Goal: Task Accomplishment & Management: Manage account settings

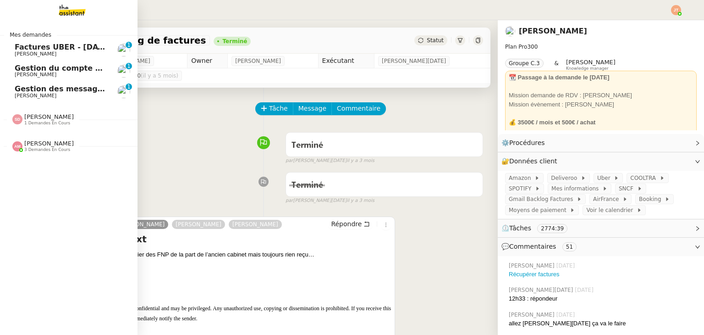
click at [39, 67] on span "Gestion du compte LinkedIn de [PERSON_NAME] (post + gestion messages) - [DATE]" at bounding box center [189, 68] width 349 height 9
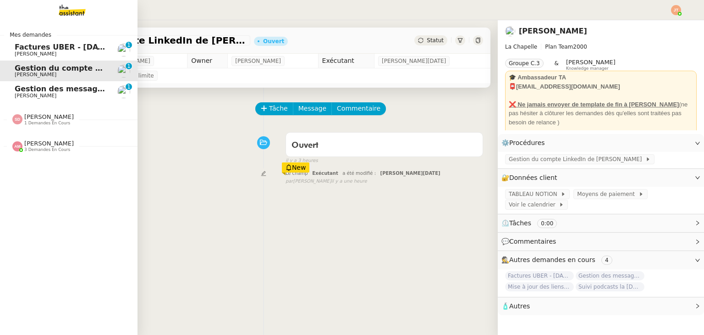
click at [50, 153] on div "[PERSON_NAME] 3 demandes en cours" at bounding box center [69, 142] width 138 height 27
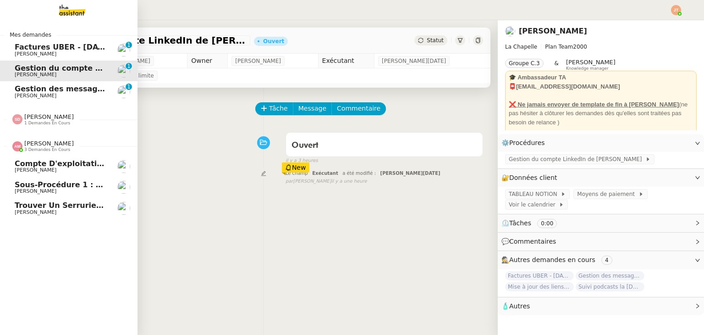
click at [50, 153] on div "[PERSON_NAME] 3 demandes en cours" at bounding box center [69, 142] width 138 height 27
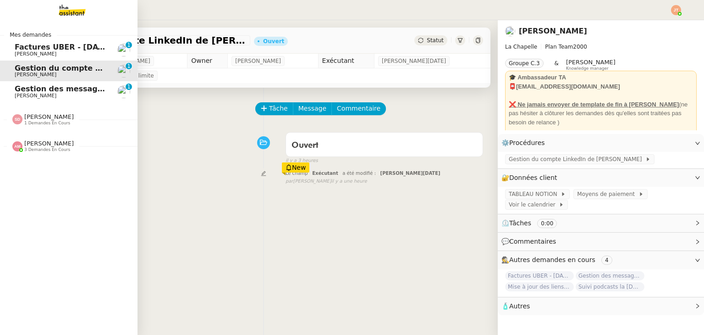
click at [48, 121] on span "1 demandes en cours" at bounding box center [47, 123] width 46 height 5
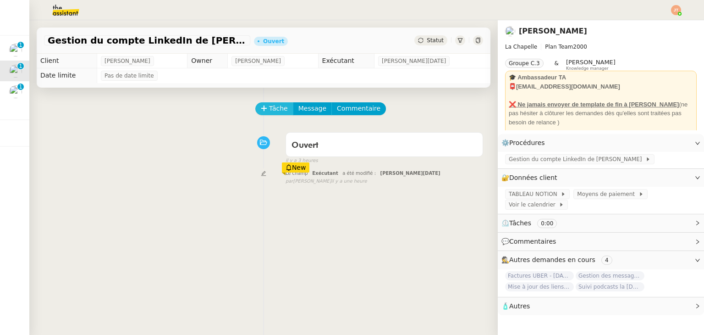
click at [261, 109] on icon at bounding box center [264, 108] width 6 height 6
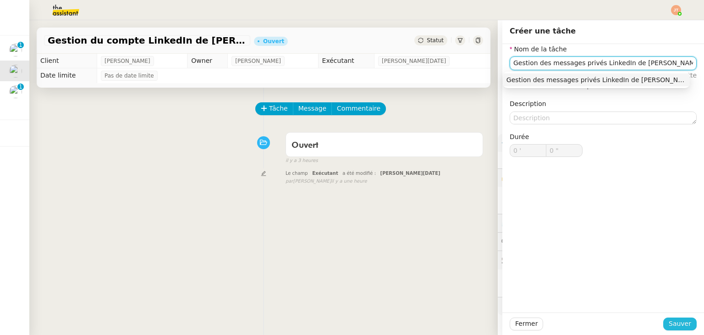
type input "Gestion des messages privés LinkedIn de [PERSON_NAME]"
click at [673, 325] on span "Sauver" at bounding box center [680, 323] width 22 height 11
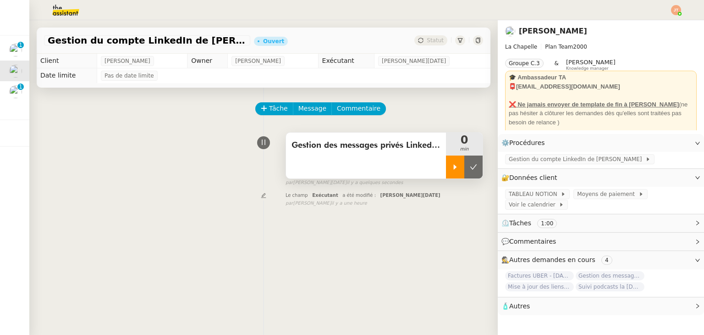
drag, startPoint x: 451, startPoint y: 170, endPoint x: 316, endPoint y: 55, distance: 177.4
click at [452, 169] on icon at bounding box center [455, 166] width 7 height 7
click at [77, 147] on div "Gestion des messages privés LinkedIn de Charly 1 min false par [PERSON_NAME][DA…" at bounding box center [263, 157] width 439 height 59
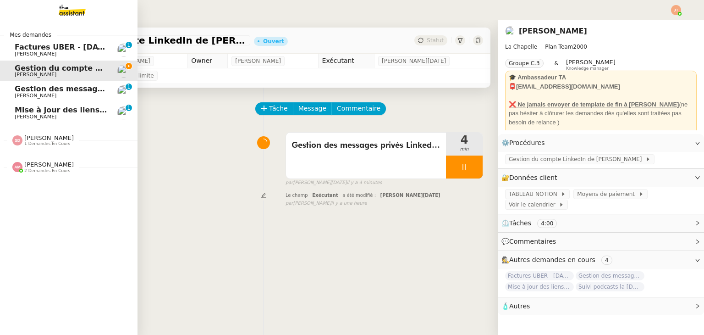
click at [37, 144] on span "1 demandes en cours" at bounding box center [47, 143] width 46 height 5
click at [37, 173] on span "2 demandes en cours" at bounding box center [47, 170] width 46 height 5
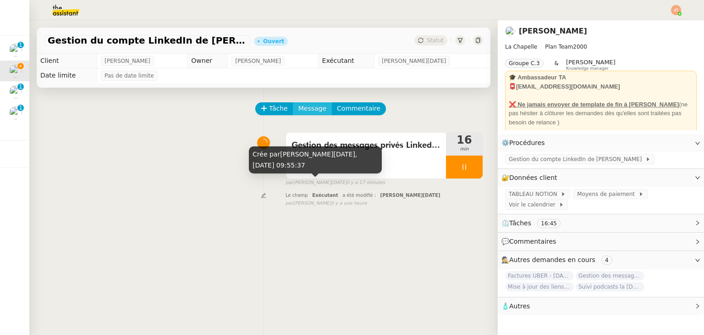
click at [299, 107] on span "Message" at bounding box center [313, 108] width 28 height 11
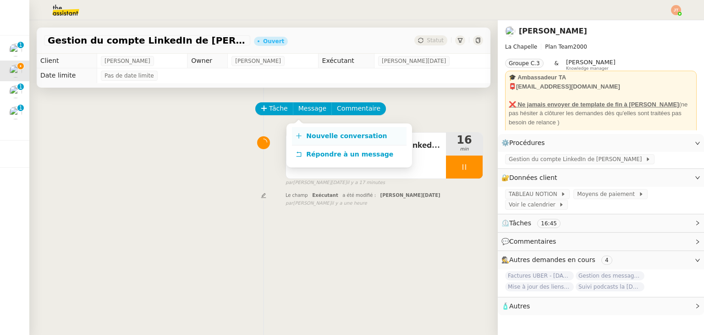
click at [372, 139] on span "Nouvelle conversation" at bounding box center [346, 135] width 81 height 7
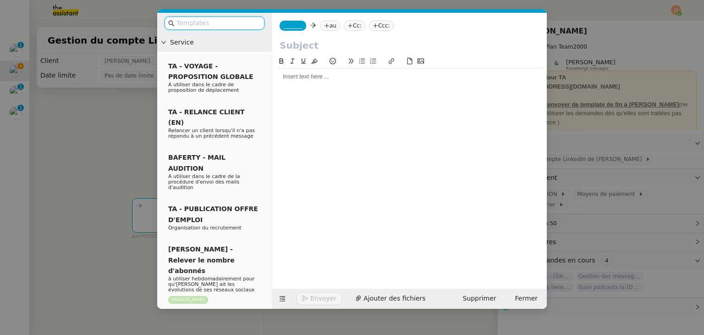
click at [327, 23] on nz-tag "au" at bounding box center [331, 26] width 20 height 10
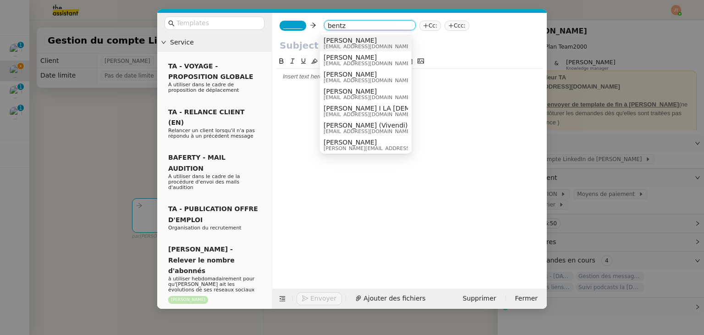
type input "bentz"
click at [333, 38] on span "[PERSON_NAME]" at bounding box center [368, 40] width 88 height 7
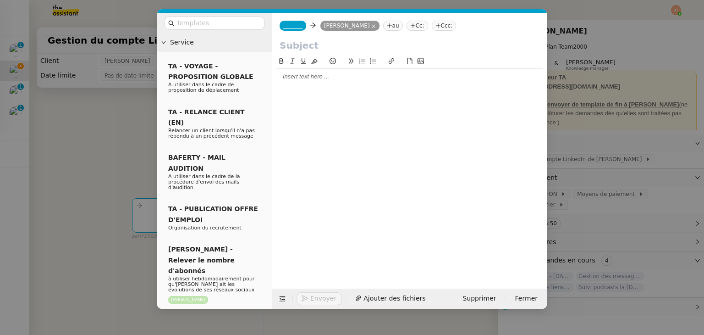
click at [299, 26] on nz-tag "_______" at bounding box center [293, 26] width 27 height 10
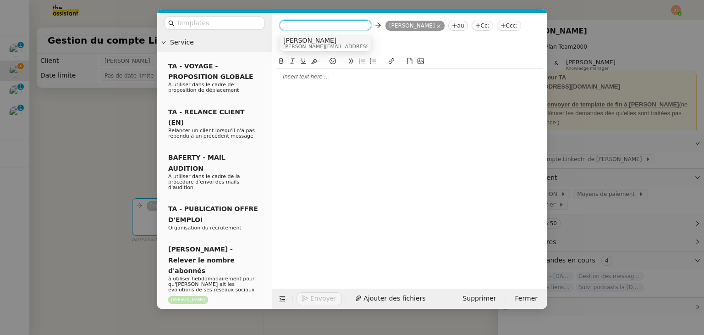
click at [303, 37] on span "[PERSON_NAME]" at bounding box center [348, 40] width 130 height 7
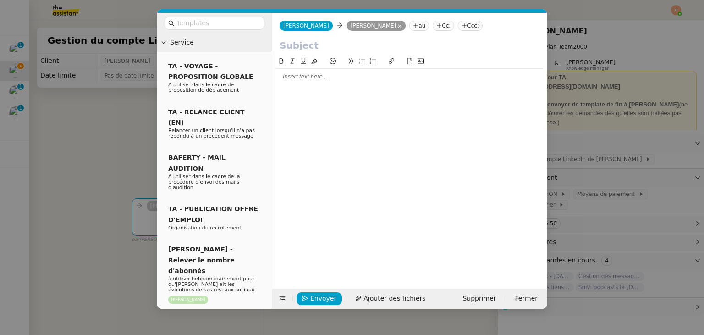
click at [127, 112] on nz-modal-container "Service TA - VOYAGE - PROPOSITION GLOBALE A utiliser dans le cadre de propositi…" at bounding box center [352, 167] width 704 height 335
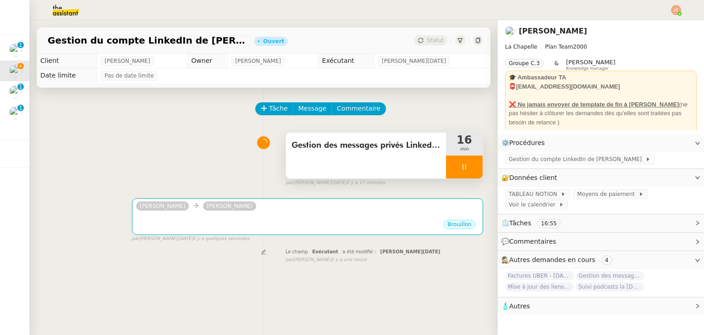
click at [308, 156] on div "Gestion des messages privés LinkedIn de [PERSON_NAME]" at bounding box center [366, 156] width 160 height 46
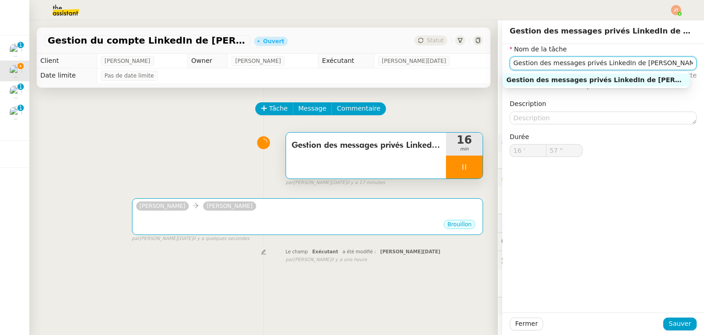
drag, startPoint x: 600, startPoint y: 69, endPoint x: 492, endPoint y: 72, distance: 108.3
click at [492, 72] on app-ticket "Gestion du compte LinkedIn de [PERSON_NAME] (post + gestion messages) - [DATE] …" at bounding box center [366, 177] width 675 height 315
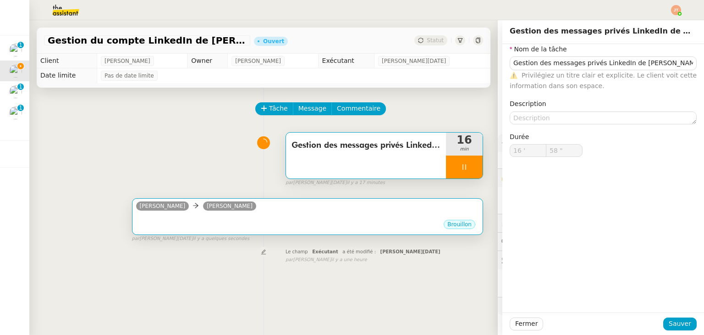
click at [266, 211] on div "[PERSON_NAME]" at bounding box center [307, 207] width 343 height 14
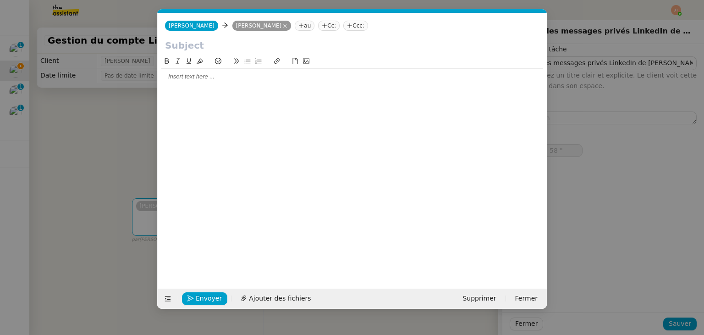
scroll to position [0, 19]
click at [222, 50] on input "text" at bounding box center [352, 46] width 375 height 14
type input "59 ""
paste input "Gestion des messages privés LinkedIn de [PERSON_NAME]"
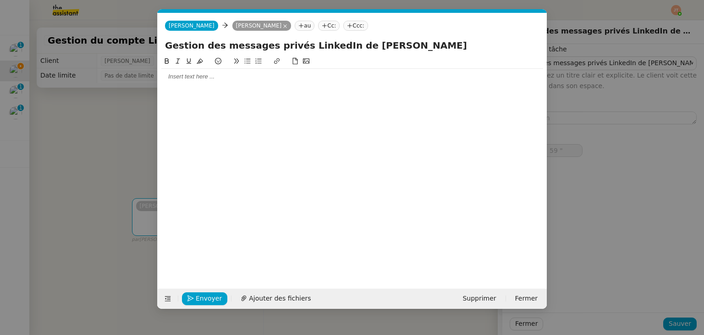
type input "Gestion des messages privés LinkedIn de [PERSON_NAME]"
click at [87, 118] on nz-modal-container "Service TA - VOYAGE - PROPOSITION GLOBALE A utiliser dans le cadre de propositi…" at bounding box center [352, 167] width 704 height 335
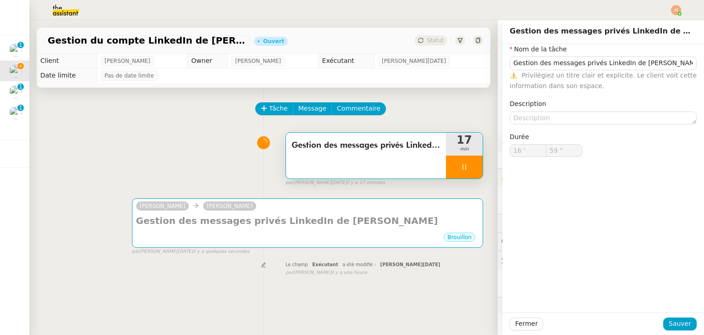
type input "17 '"
type input "0 ""
click at [59, 9] on img at bounding box center [58, 10] width 71 height 20
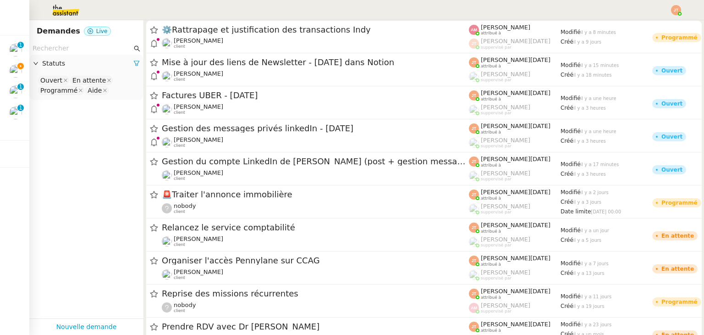
click at [93, 48] on input "text" at bounding box center [83, 48] width 100 height 11
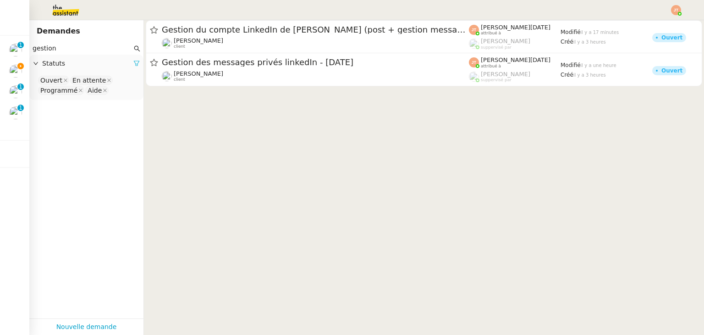
type input "gestion"
click at [133, 64] on icon at bounding box center [136, 63] width 6 height 6
click at [115, 62] on span "Statuts" at bounding box center [91, 63] width 98 height 11
click at [90, 75] on nz-select-top-control "Please select" at bounding box center [87, 80] width 100 height 11
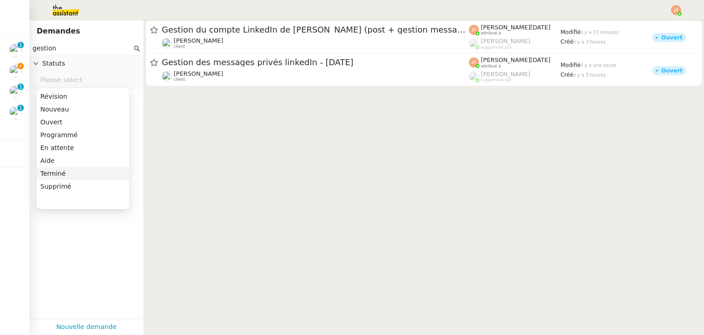
click at [55, 169] on div "Terminé" at bounding box center [82, 173] width 85 height 8
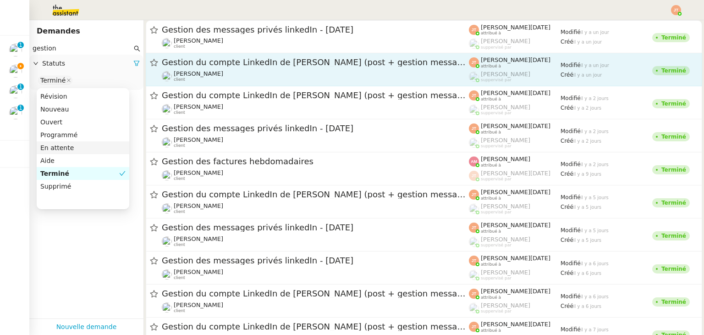
click at [191, 58] on div "Gestion du compte LinkedIn de [PERSON_NAME] (post + gestion messages) - [DATE]" at bounding box center [315, 62] width 307 height 11
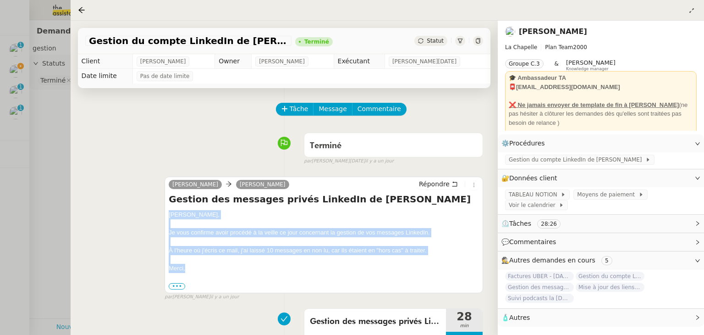
drag, startPoint x: 168, startPoint y: 215, endPoint x: 190, endPoint y: 265, distance: 54.2
click at [190, 269] on div "[PERSON_NAME] Répondre Gestion des messages privés LinkedIn de [PERSON_NAME], J…" at bounding box center [324, 235] width 319 height 116
copy div "[PERSON_NAME], Je vous confirme avoir procédé à la veille ce jour concernant la…"
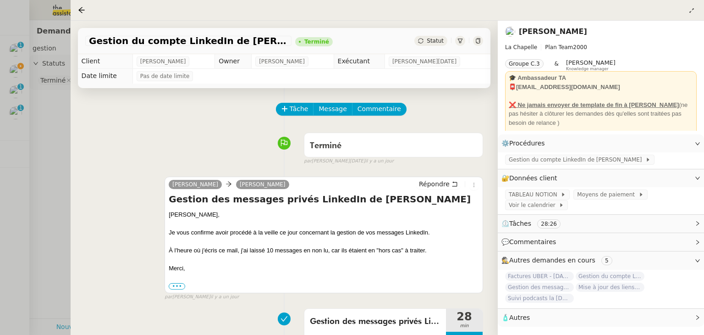
click at [24, 162] on div at bounding box center [352, 167] width 704 height 335
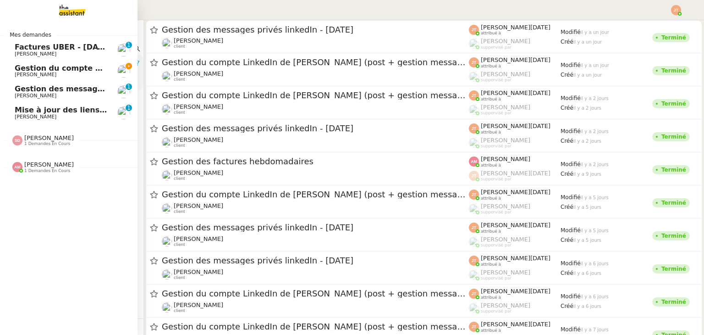
click at [44, 65] on span "Gestion du compte LinkedIn de [PERSON_NAME] (post + gestion messages) - [DATE]" at bounding box center [189, 68] width 349 height 9
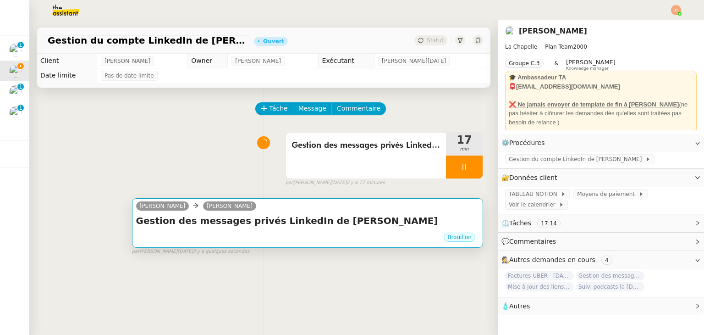
click at [329, 223] on h4 "Gestion des messages privés LinkedIn de [PERSON_NAME]" at bounding box center [307, 220] width 343 height 13
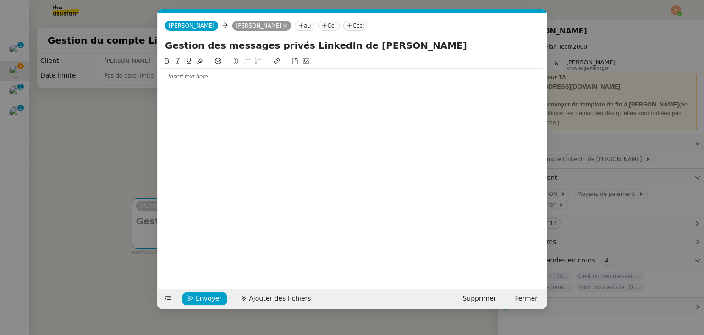
scroll to position [0, 19]
click at [197, 73] on div at bounding box center [352, 76] width 382 height 8
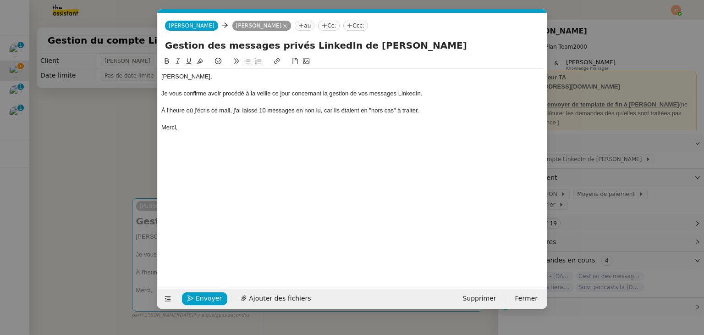
click at [111, 119] on nz-modal-container "Service TA - VOYAGE - PROPOSITION GLOBALE A utiliser dans le cadre de propositi…" at bounding box center [352, 167] width 704 height 335
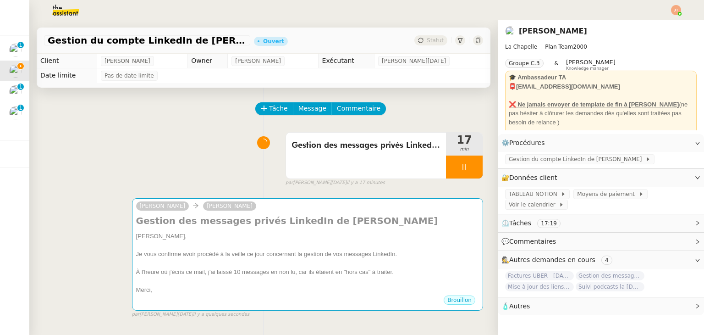
click at [166, 132] on div "Gestion des messages privés LinkedIn de Charly 17 min false par [PERSON_NAME][D…" at bounding box center [263, 157] width 439 height 59
click at [446, 165] on div at bounding box center [464, 166] width 37 height 23
click at [470, 167] on icon at bounding box center [473, 166] width 7 height 7
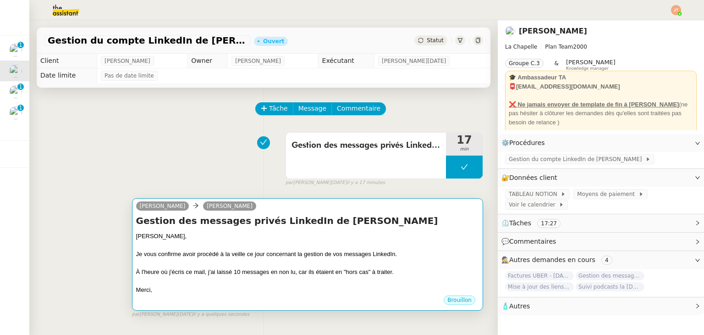
click at [356, 244] on div at bounding box center [307, 245] width 343 height 9
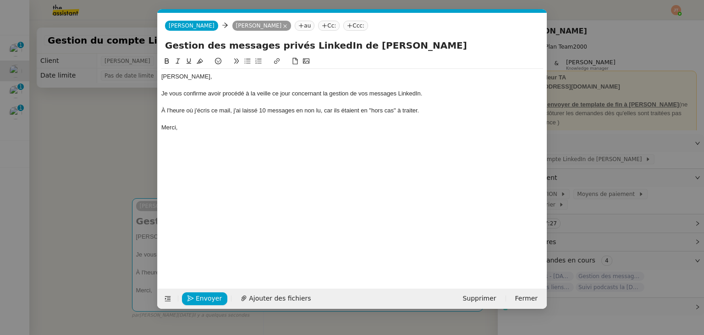
scroll to position [0, 19]
click at [100, 123] on nz-modal-container "Service TA - VOYAGE - PROPOSITION GLOBALE A utiliser dans le cadre de propositi…" at bounding box center [352, 167] width 704 height 335
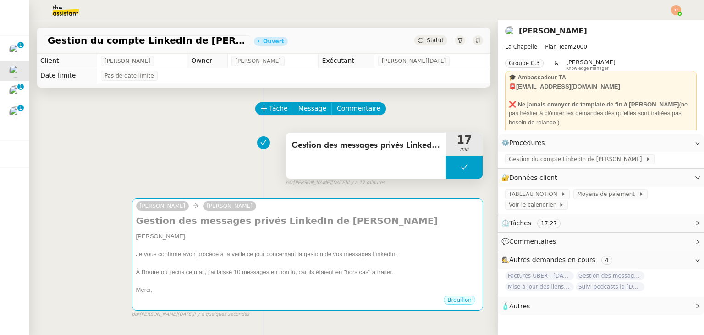
click at [452, 174] on button at bounding box center [464, 166] width 37 height 23
click at [456, 173] on div at bounding box center [455, 166] width 18 height 23
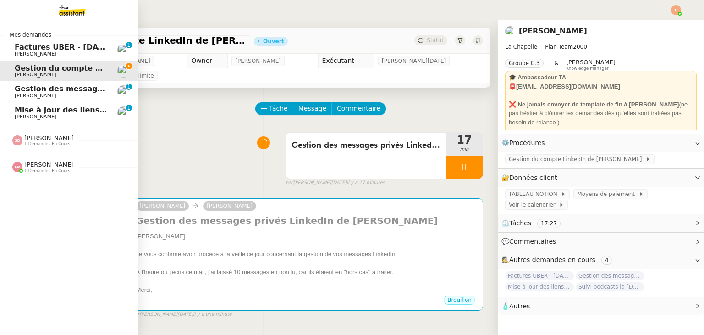
click at [35, 115] on span "[PERSON_NAME]" at bounding box center [36, 117] width 42 height 6
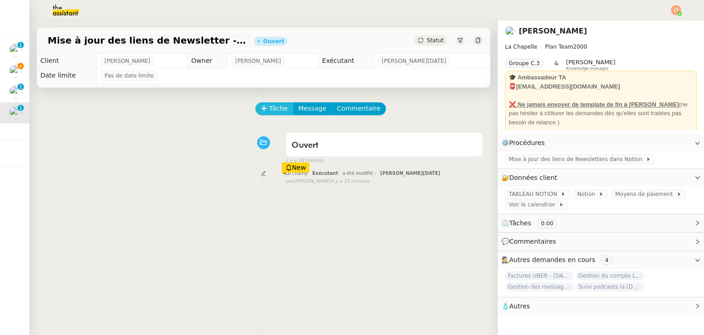
click at [274, 112] on span "Tâche" at bounding box center [278, 108] width 19 height 11
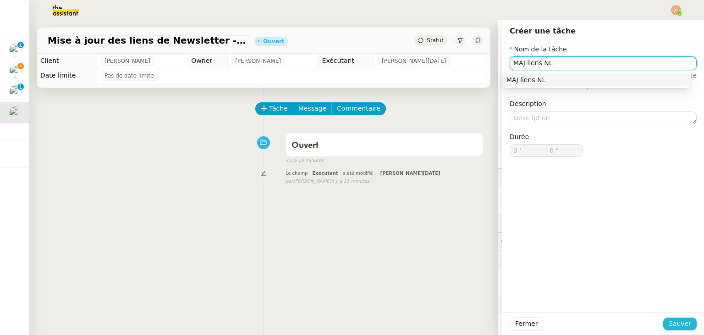
type input "MAJ liens NL"
click at [673, 317] on button "Sauver" at bounding box center [680, 323] width 33 height 13
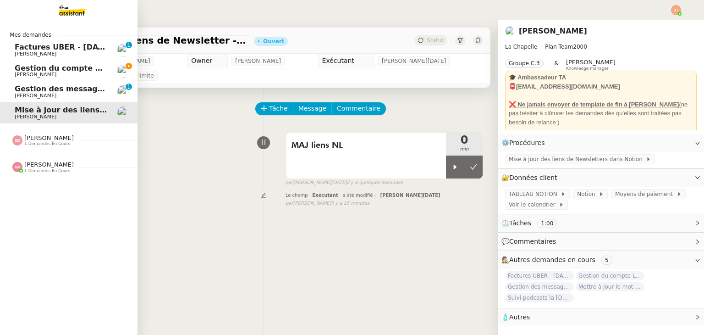
click at [58, 73] on span "[PERSON_NAME]" at bounding box center [61, 75] width 93 height 6
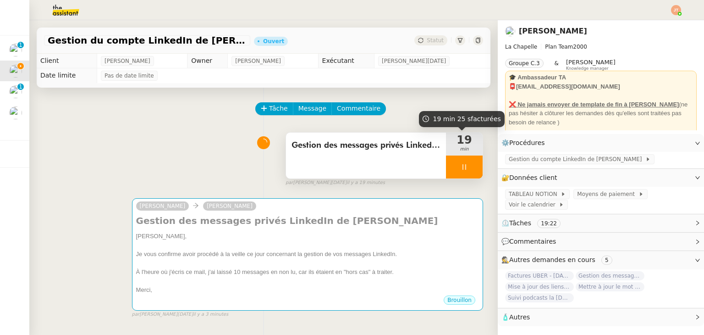
click at [453, 170] on div at bounding box center [464, 166] width 37 height 23
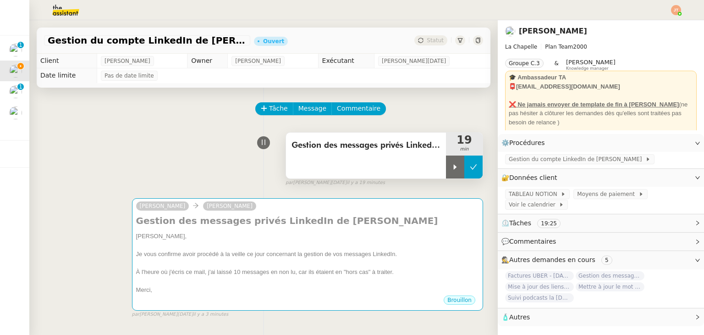
click at [470, 168] on icon at bounding box center [473, 166] width 7 height 7
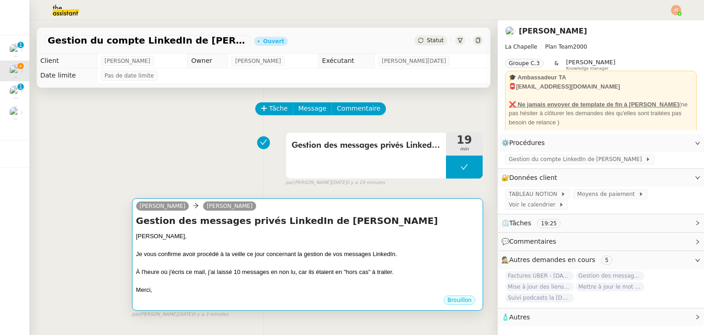
click at [356, 239] on div "[PERSON_NAME]," at bounding box center [307, 236] width 343 height 9
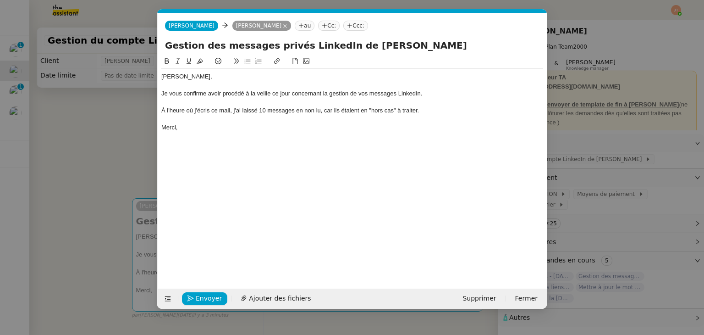
scroll to position [0, 19]
click at [212, 294] on span "Envoyer" at bounding box center [209, 298] width 26 height 11
click at [212, 294] on span "Confirmer l'envoi" at bounding box center [223, 298] width 55 height 11
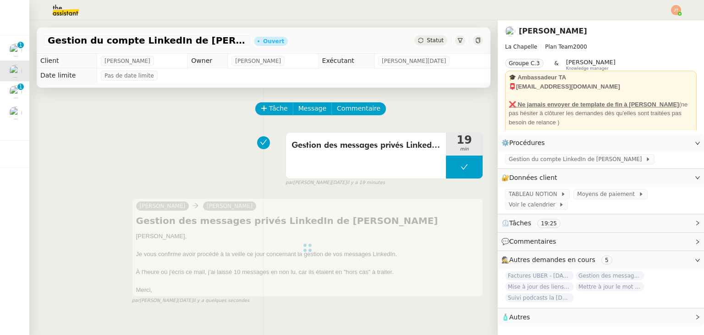
click at [434, 35] on div "Statut" at bounding box center [431, 40] width 33 height 10
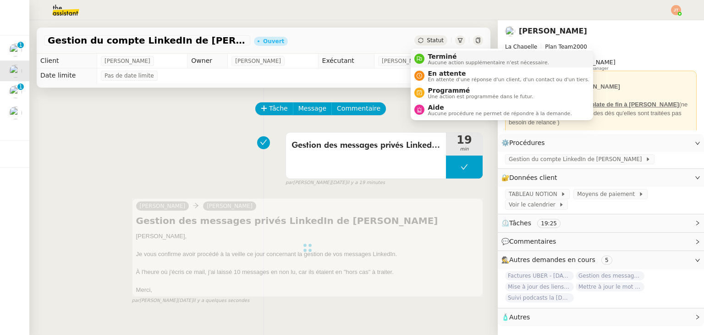
click at [433, 61] on span "Aucune action supplémentaire n'est nécessaire." at bounding box center [488, 62] width 121 height 5
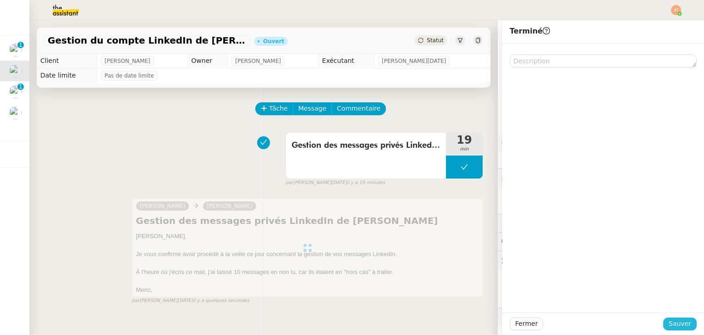
click at [671, 322] on span "Sauver" at bounding box center [680, 323] width 22 height 11
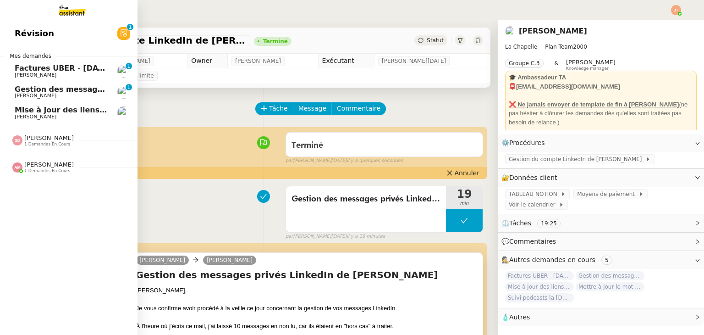
click at [35, 94] on span "[PERSON_NAME]" at bounding box center [36, 96] width 42 height 6
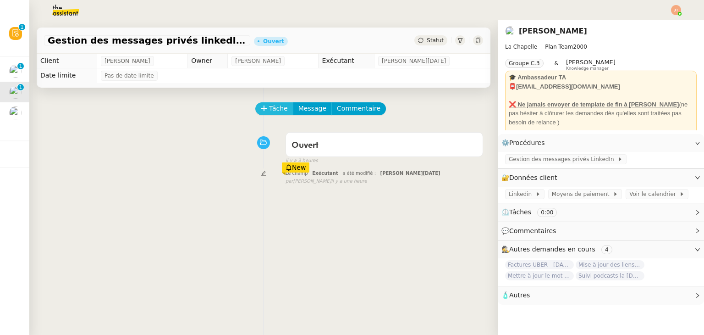
click at [275, 109] on span "Tâche" at bounding box center [278, 108] width 19 height 11
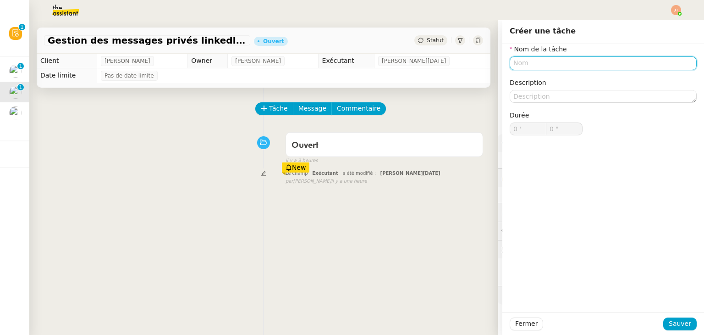
click at [541, 63] on input "text" at bounding box center [603, 62] width 187 height 13
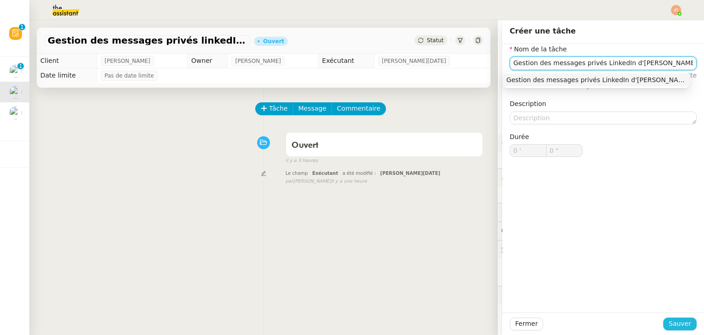
type input "Gestion des messages privés LinkedIn d'[PERSON_NAME]"
click at [672, 324] on span "Sauver" at bounding box center [680, 323] width 22 height 11
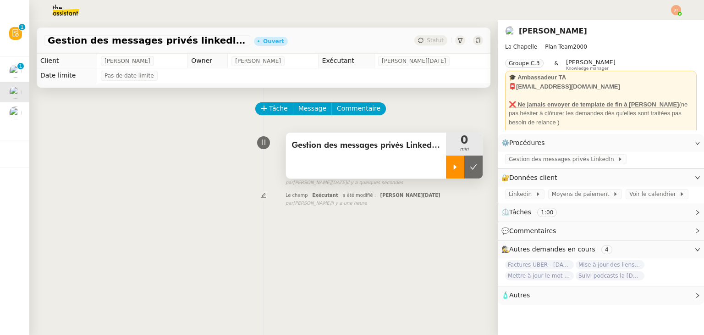
click at [456, 165] on div at bounding box center [455, 166] width 18 height 23
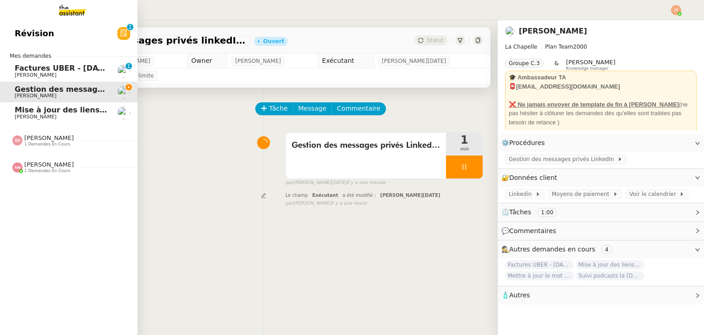
click at [42, 167] on span "[PERSON_NAME]" at bounding box center [49, 164] width 50 height 7
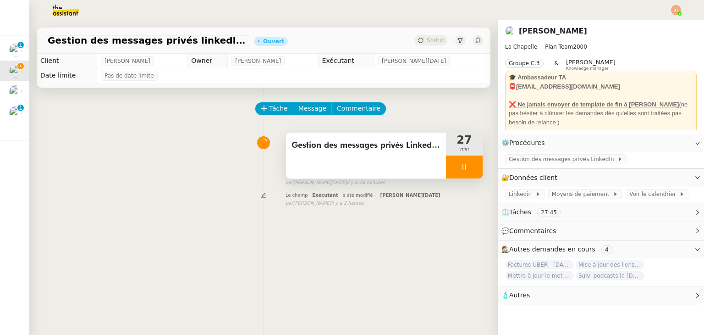
click at [461, 165] on icon at bounding box center [464, 166] width 7 height 7
click at [465, 167] on button at bounding box center [474, 166] width 18 height 23
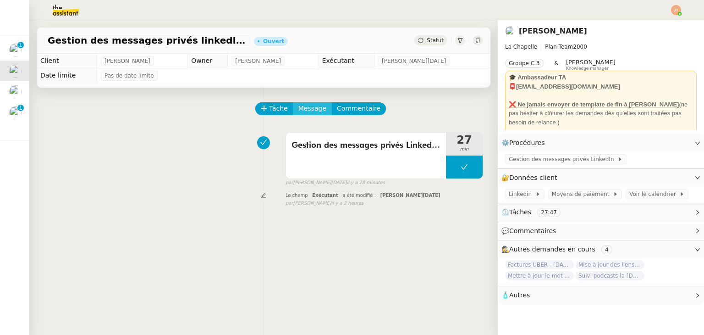
click at [315, 111] on span "Message" at bounding box center [313, 108] width 28 height 11
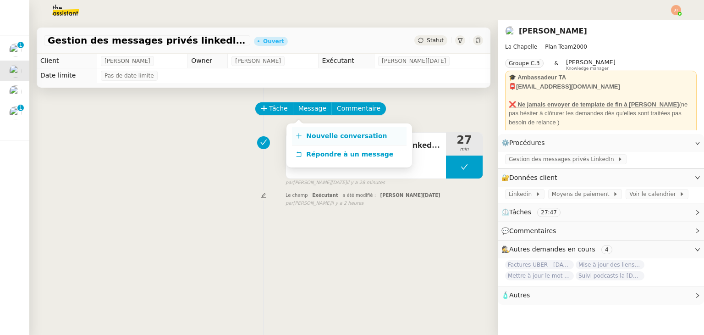
click at [317, 141] on link "Nouvelle conversation" at bounding box center [349, 136] width 115 height 18
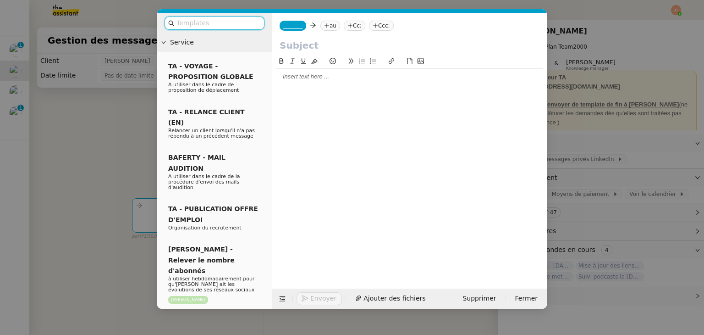
click at [320, 82] on div at bounding box center [409, 77] width 267 height 16
click at [39, 119] on nz-modal-container "Service TA - VOYAGE - PROPOSITION GLOBALE A utiliser dans le cadre de propositi…" at bounding box center [352, 167] width 704 height 335
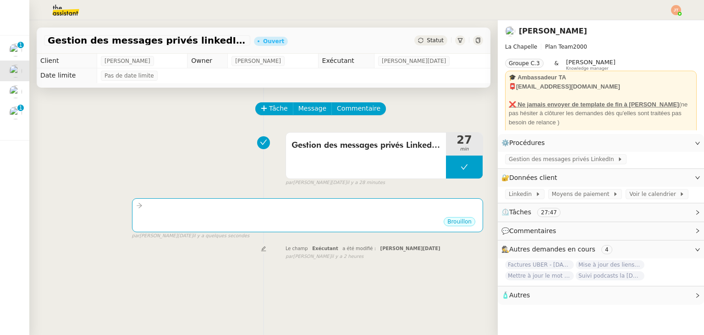
click at [57, 11] on img at bounding box center [58, 10] width 71 height 20
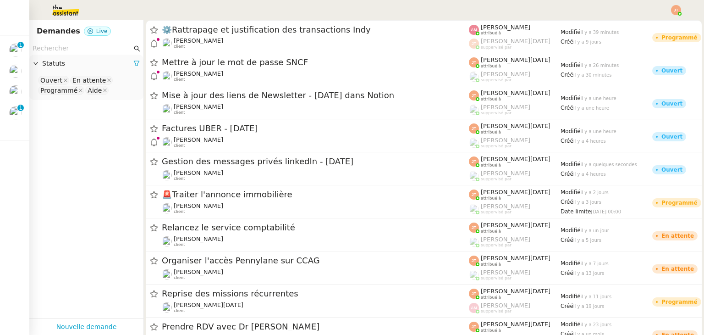
click at [90, 52] on input "text" at bounding box center [83, 48] width 100 height 11
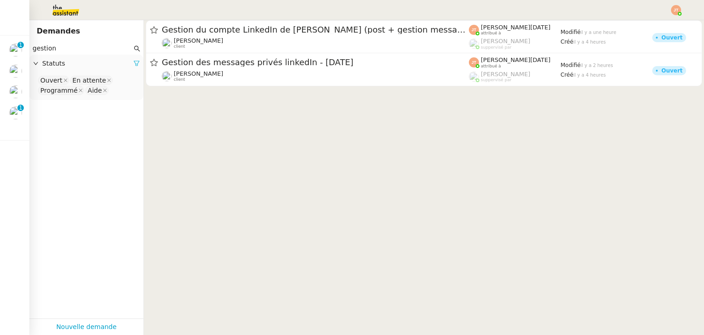
type input "gestion"
click at [133, 65] on icon at bounding box center [136, 63] width 6 height 6
click at [107, 61] on span "Statuts" at bounding box center [91, 63] width 98 height 11
click at [86, 83] on nz-select-top-control "Please select" at bounding box center [87, 80] width 100 height 11
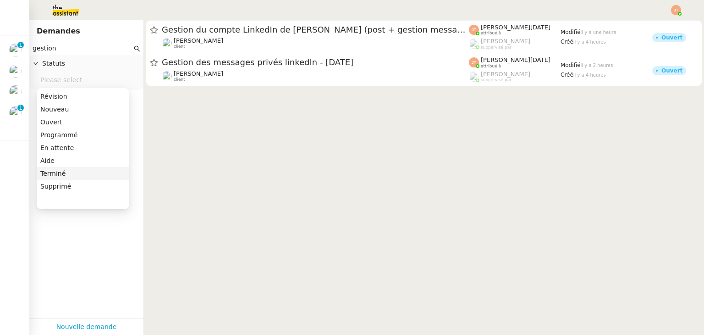
click at [64, 171] on div "Terminé" at bounding box center [82, 173] width 85 height 8
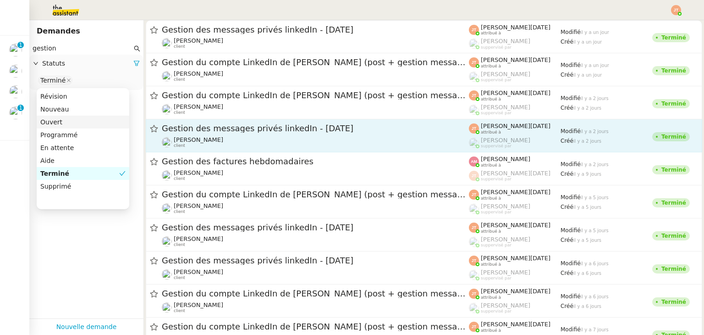
click at [227, 141] on div "[PERSON_NAME] client" at bounding box center [315, 142] width 307 height 12
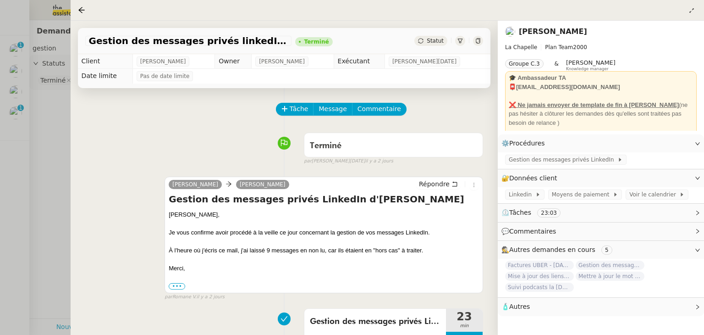
click at [43, 171] on div at bounding box center [352, 167] width 704 height 335
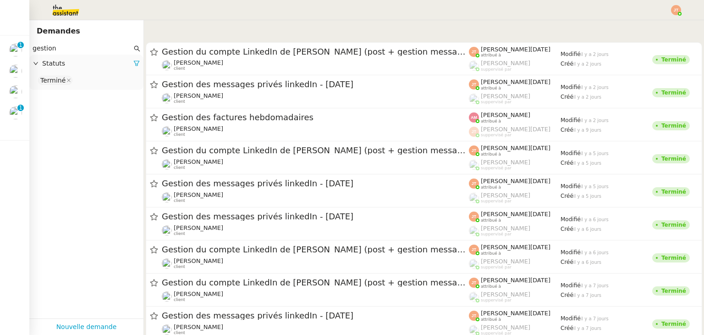
scroll to position [183, 0]
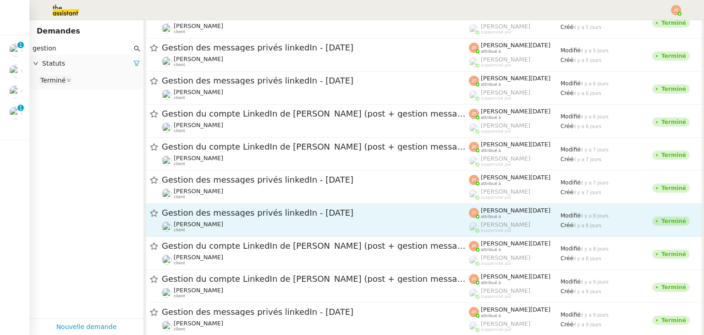
click at [243, 205] on link "Gestion des messages privés linkedIn - [DATE] [PERSON_NAME] client [PERSON_NAME…" at bounding box center [424, 220] width 557 height 33
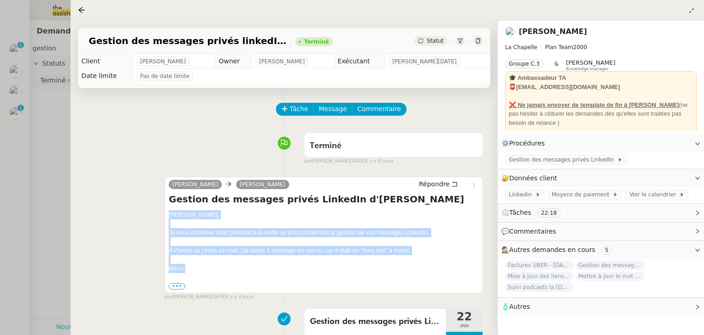
drag, startPoint x: 170, startPoint y: 216, endPoint x: 200, endPoint y: 272, distance: 63.6
click at [200, 272] on div "[PERSON_NAME], Je vous confirme avoir procédé à la veille ce jour concernant la…" at bounding box center [324, 250] width 311 height 80
copy div "[PERSON_NAME], Je vous confirme avoir procédé à la veille ce jour concernant la…"
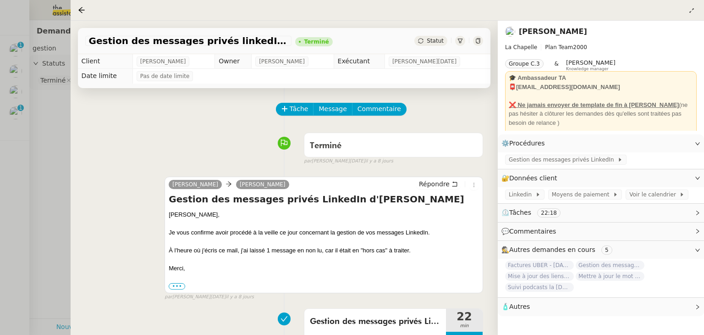
click at [55, 123] on div at bounding box center [352, 167] width 704 height 335
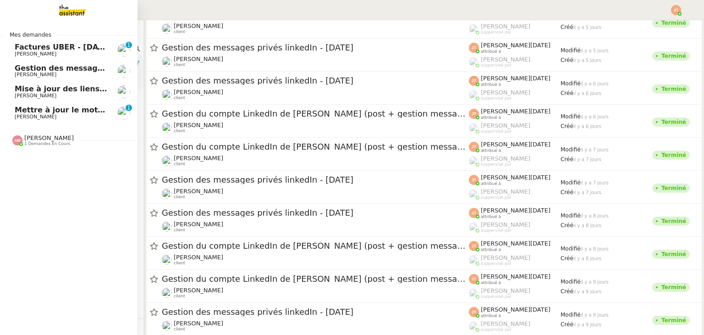
click at [46, 71] on span "Gestion des messages privés linkedIn - [DATE]" at bounding box center [111, 68] width 192 height 9
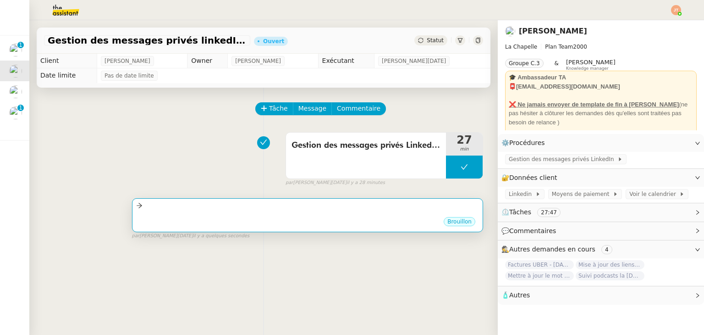
click at [209, 222] on div "Brouillon" at bounding box center [307, 223] width 343 height 14
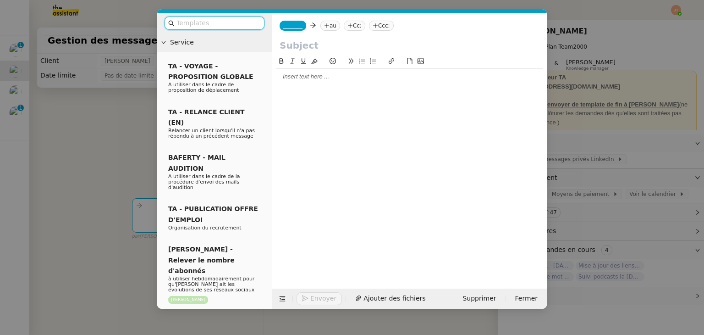
click at [297, 77] on div at bounding box center [409, 76] width 267 height 8
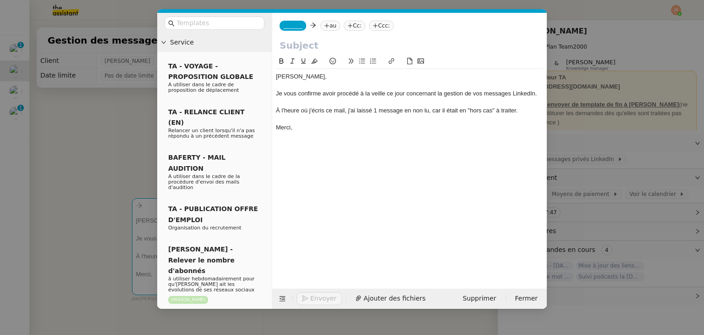
click at [375, 106] on div "À l'heure où j'écris ce mail, j'ai laissé 1 message en non lu, car il était en …" at bounding box center [409, 110] width 267 height 8
click at [376, 106] on div "À l'heure où j'écris ce mail, j'ai laissé 1 message en non lu, car il était en …" at bounding box center [409, 110] width 267 height 8
click at [516, 110] on div "À l'heure où j'écris ce mail, j'ai laissé 0 message en non lu, car il était en …" at bounding box center [409, 110] width 267 height 8
click at [98, 145] on nz-modal-container "Service TA - VOYAGE - PROPOSITION GLOBALE A utiliser dans le cadre de propositi…" at bounding box center [352, 167] width 704 height 335
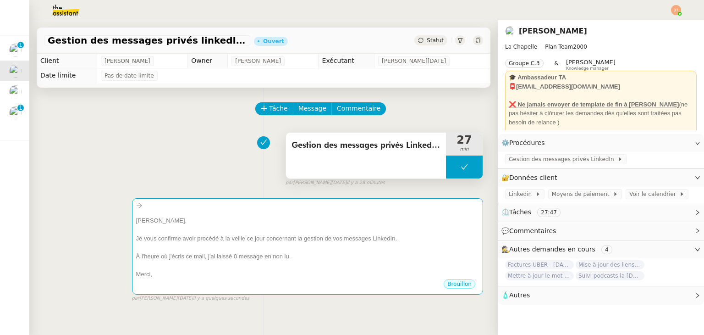
click at [334, 143] on span "Gestion des messages privés LinkedIn d'[PERSON_NAME]" at bounding box center [366, 146] width 149 height 14
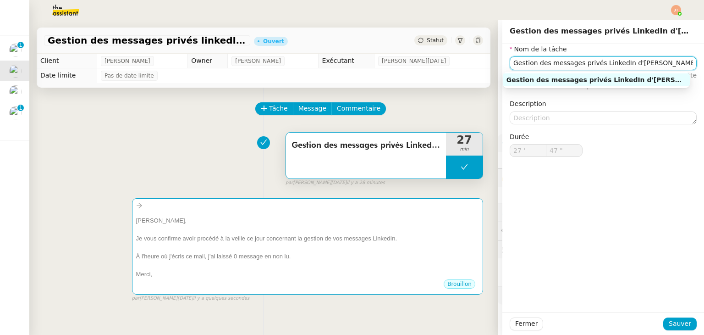
drag, startPoint x: 644, startPoint y: 67, endPoint x: 490, endPoint y: 73, distance: 154.2
click at [490, 73] on app-ticket "Gestion des messages privés linkedIn - [DATE] Ouvert Statut Client [PERSON_NAME…" at bounding box center [366, 177] width 675 height 315
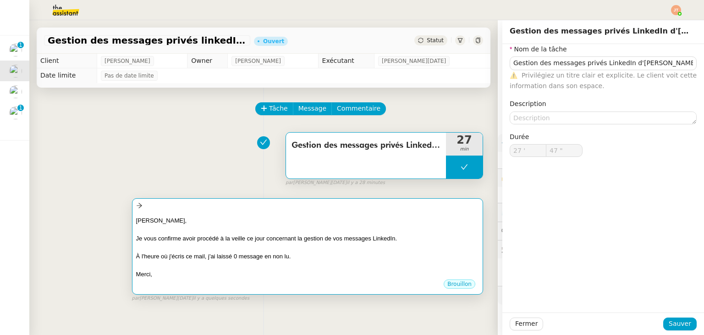
click at [256, 224] on div "[PERSON_NAME]," at bounding box center [307, 220] width 343 height 9
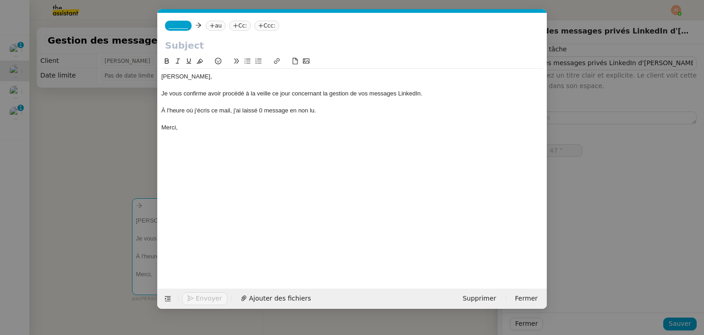
scroll to position [0, 19]
click at [191, 43] on input "text" at bounding box center [352, 46] width 375 height 14
paste input "Gestion des messages privés LinkedIn d'[PERSON_NAME]"
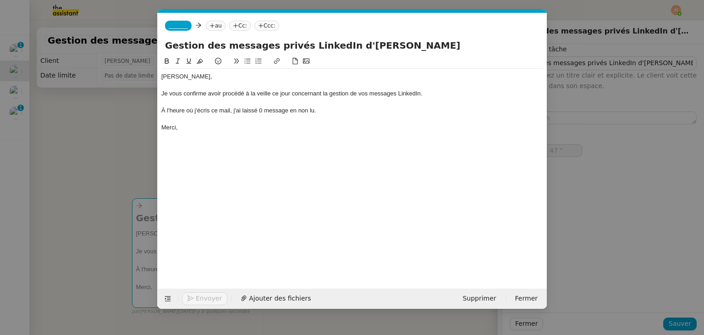
type input "Gestion des messages privés LinkedIn d'[PERSON_NAME]"
click at [216, 28] on nz-tag "au" at bounding box center [216, 26] width 20 height 10
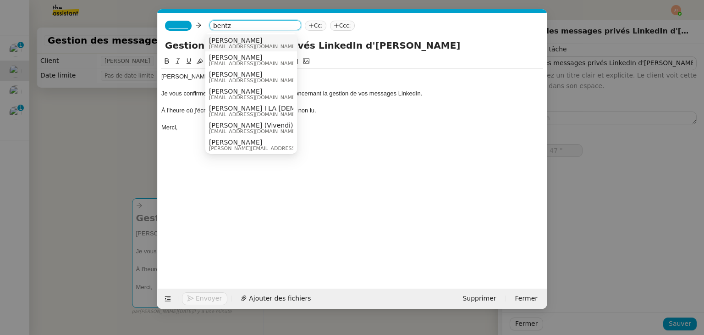
type input "bentz"
click at [224, 42] on span "[PERSON_NAME]" at bounding box center [253, 40] width 88 height 7
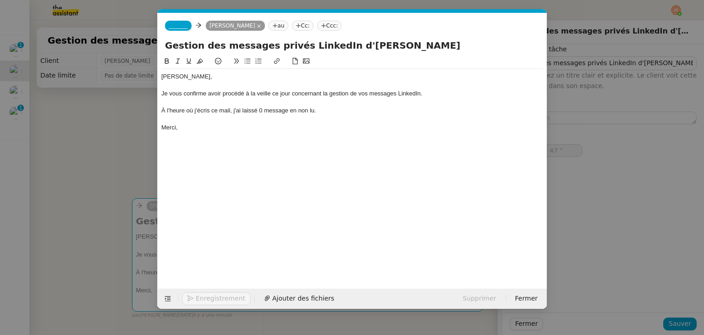
click at [180, 28] on span "_______" at bounding box center [178, 25] width 19 height 6
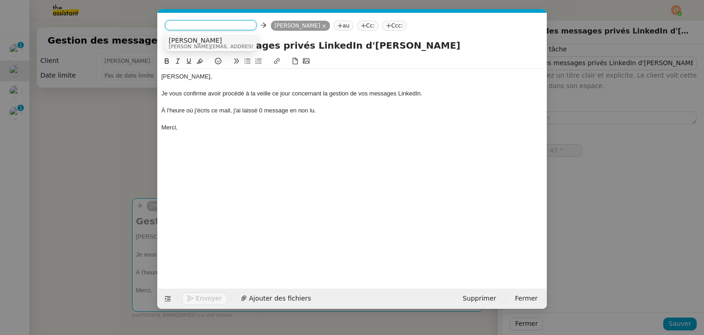
click at [183, 44] on span "[PERSON_NAME][EMAIL_ADDRESS][DOMAIN_NAME]" at bounding box center [234, 46] width 130 height 5
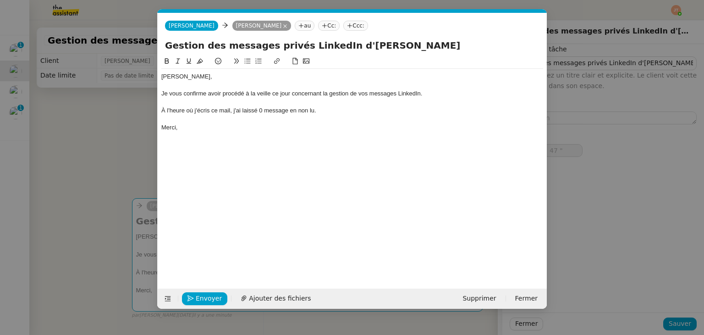
click at [121, 109] on nz-modal-container "Service TA - VOYAGE - PROPOSITION GLOBALE A utiliser dans le cadre de propositi…" at bounding box center [352, 167] width 704 height 335
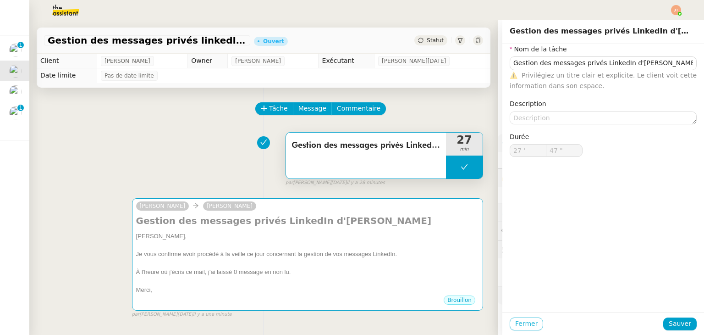
click at [523, 322] on span "Fermer" at bounding box center [527, 323] width 22 height 11
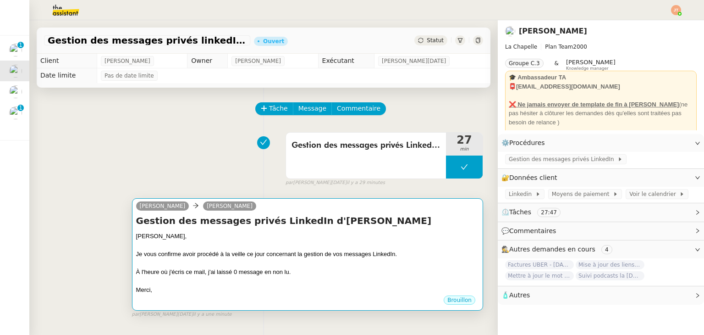
click at [301, 231] on div "Gestion des messages privés LinkedIn [PERSON_NAME], Je vous confirme avoir proc…" at bounding box center [307, 254] width 343 height 80
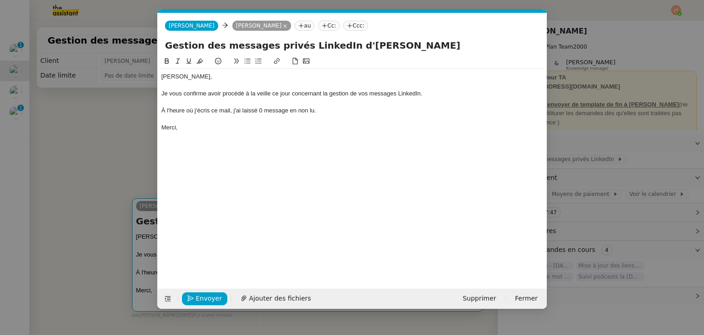
scroll to position [0, 19]
click at [206, 293] on span "Envoyer" at bounding box center [209, 298] width 26 height 11
click at [206, 293] on span "Confirmer l'envoi" at bounding box center [223, 298] width 55 height 11
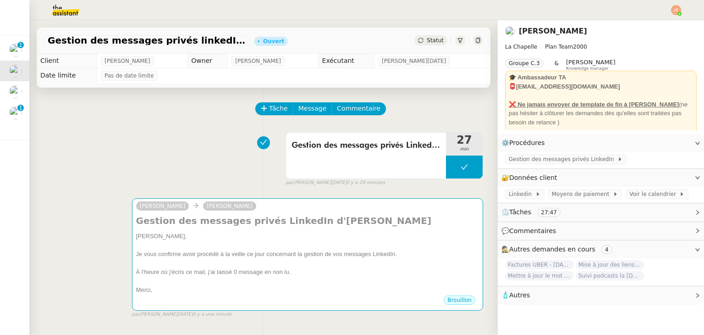
click at [430, 42] on span "Statut" at bounding box center [435, 40] width 17 height 6
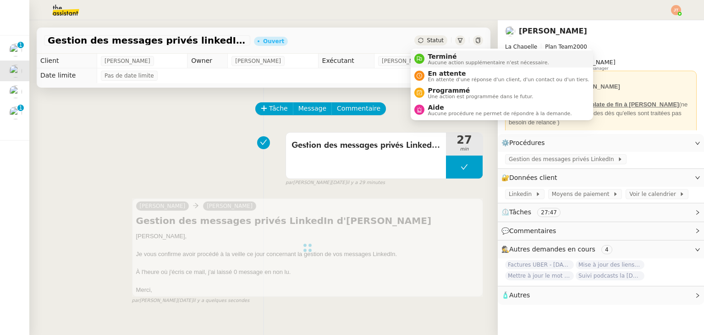
click at [433, 61] on span "Aucune action supplémentaire n'est nécessaire." at bounding box center [488, 62] width 121 height 5
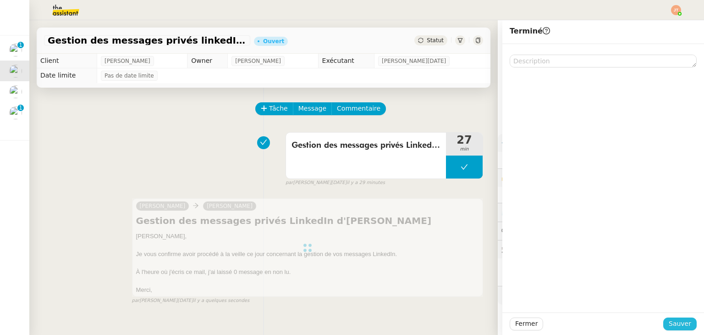
click at [673, 326] on span "Sauver" at bounding box center [680, 323] width 22 height 11
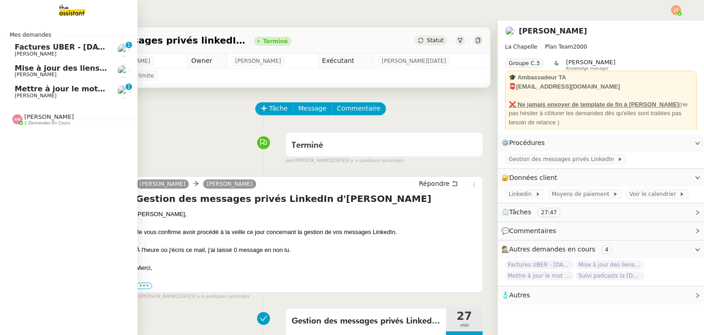
click at [36, 69] on span "Mise à jour des liens de Newsletter - [DATE] dans Notion" at bounding box center [132, 68] width 234 height 9
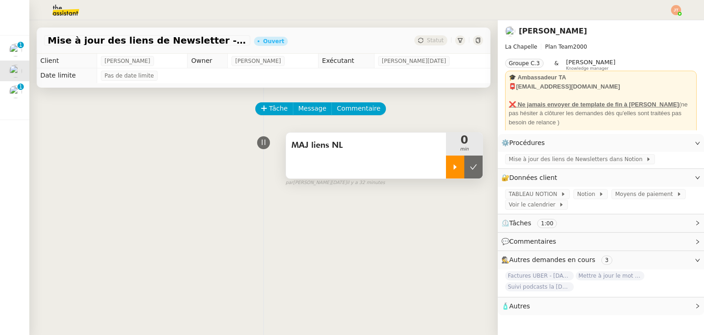
click at [446, 170] on div at bounding box center [455, 166] width 18 height 23
click at [528, 156] on span "Mise à jour des liens de Newsletters dans Notion" at bounding box center [577, 159] width 137 height 9
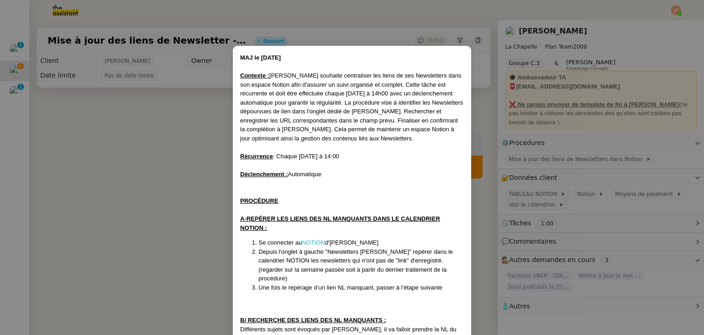
click at [309, 243] on link "NOTION" at bounding box center [313, 242] width 23 height 7
click at [208, 172] on nz-modal-container "MAJ le [DATE] Contexte : [PERSON_NAME] souhaite centraliser les liens de ses Ne…" at bounding box center [352, 167] width 704 height 335
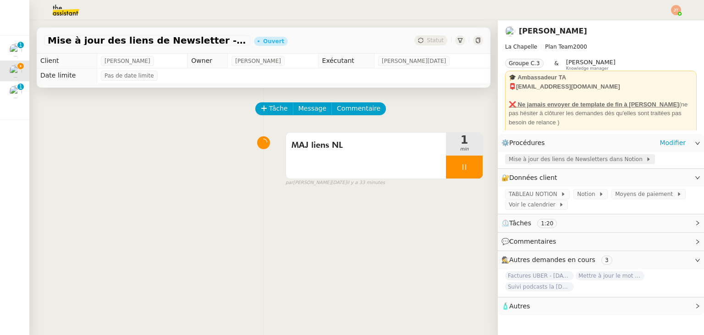
click at [559, 157] on span "Mise à jour des liens de Newsletters dans Notion" at bounding box center [577, 159] width 137 height 9
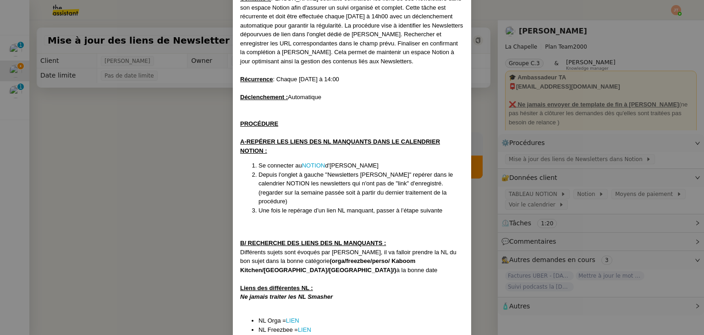
scroll to position [220, 0]
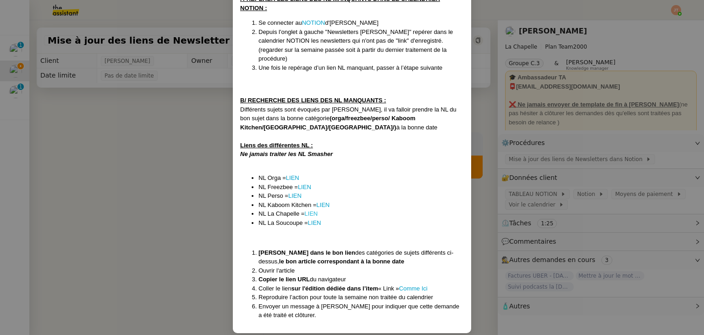
click at [313, 210] on link "LIEN" at bounding box center [311, 213] width 13 height 7
click at [311, 210] on link "LIEN" at bounding box center [311, 213] width 13 height 7
click at [319, 201] on link "LIEN" at bounding box center [322, 204] width 13 height 7
click at [314, 219] on link "LIEN" at bounding box center [314, 222] width 13 height 7
click at [295, 174] on link "LIEN" at bounding box center [292, 177] width 13 height 7
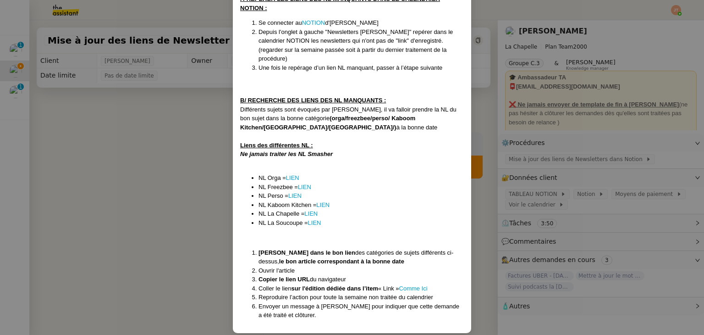
click at [176, 174] on nz-modal-container "MAJ le [DATE] Contexte : [PERSON_NAME] souhaite centraliser les liens de ses Ne…" at bounding box center [352, 167] width 704 height 335
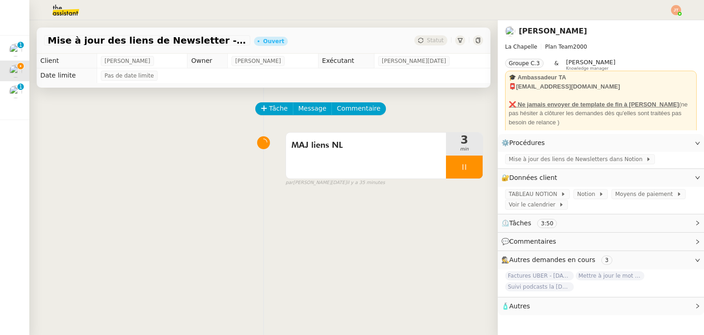
scroll to position [174, 0]
click at [521, 156] on span "Mise à jour des liens de Newsletters dans Notion" at bounding box center [577, 159] width 137 height 9
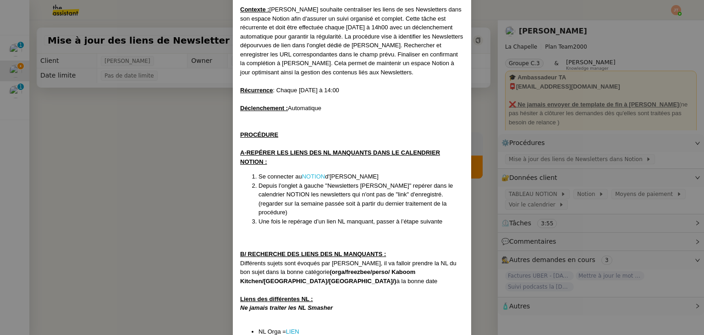
scroll to position [183, 0]
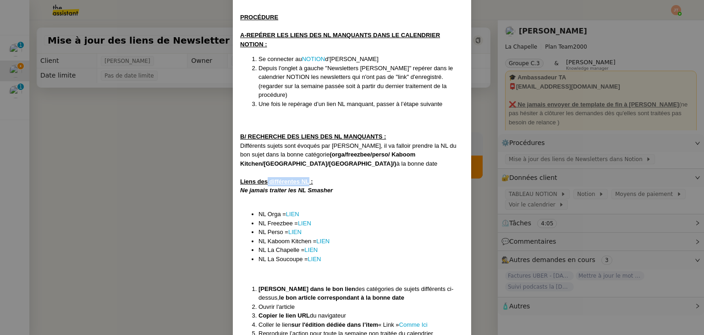
drag, startPoint x: 266, startPoint y: 171, endPoint x: 306, endPoint y: 171, distance: 40.4
click at [306, 178] on u "Liens des différentes NL :" at bounding box center [276, 181] width 73 height 7
copy u "différentes NL"
click at [135, 169] on nz-modal-container "MAJ le [DATE] Contexte : [PERSON_NAME] souhaite centraliser les liens de ses Ne…" at bounding box center [352, 167] width 704 height 335
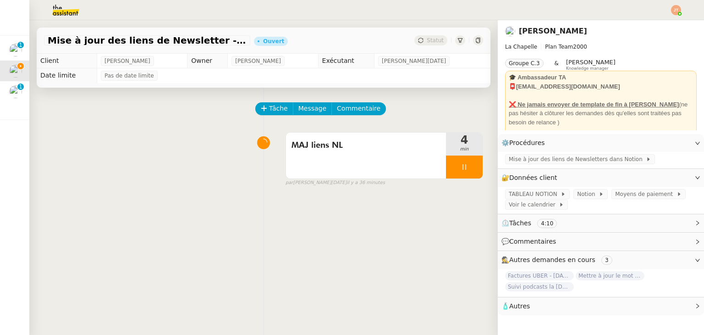
scroll to position [174, 0]
click at [309, 108] on span "Message" at bounding box center [313, 108] width 28 height 11
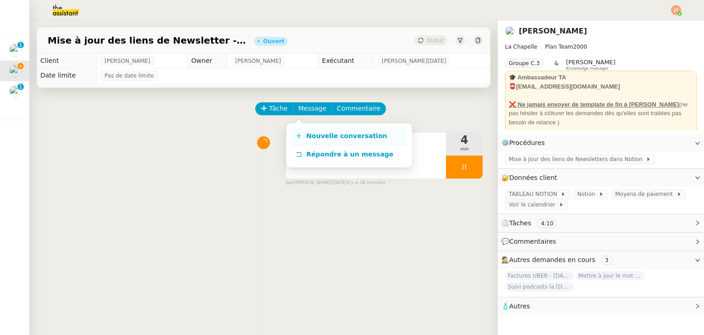
click at [340, 132] on span "Nouvelle conversation" at bounding box center [346, 135] width 81 height 7
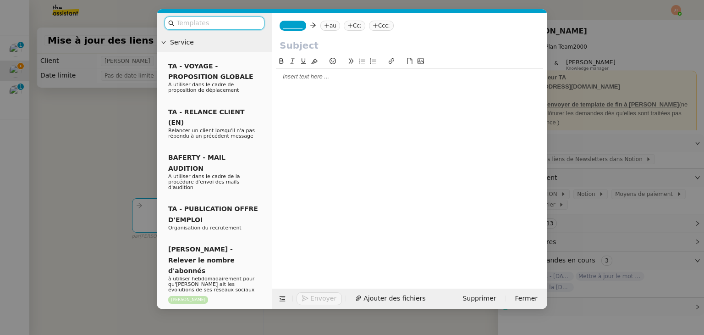
click at [329, 80] on div at bounding box center [409, 76] width 267 height 8
click at [328, 81] on div "différentes NL" at bounding box center [409, 76] width 267 height 8
click at [277, 76] on u "différentes NL" at bounding box center [296, 76] width 40 height 7
click at [284, 79] on div at bounding box center [409, 76] width 267 height 8
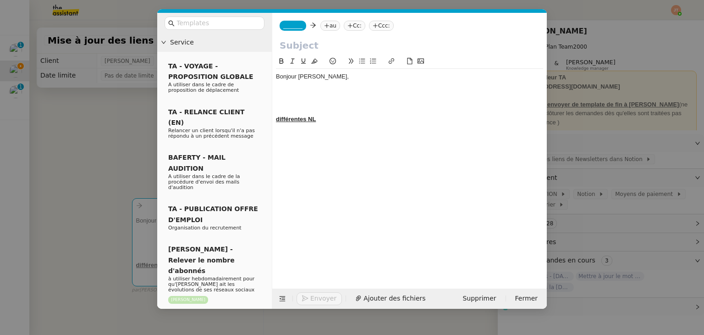
click at [92, 149] on nz-modal-container "Service TA - VOYAGE - PROPOSITION GLOBALE A utiliser dans le cadre de propositi…" at bounding box center [352, 167] width 704 height 335
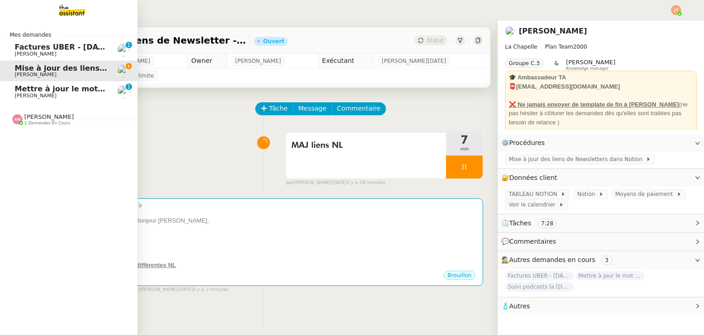
click at [28, 120] on span "[PERSON_NAME]" at bounding box center [49, 116] width 50 height 7
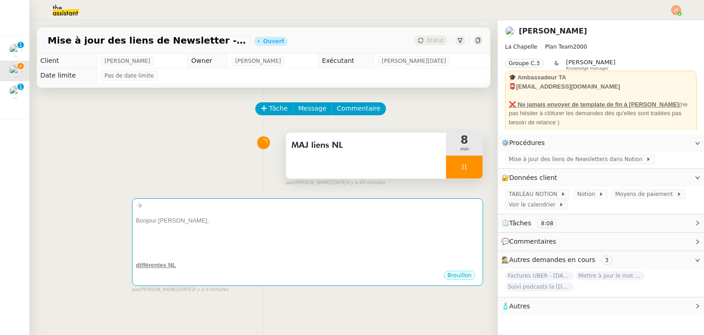
click at [451, 170] on div at bounding box center [464, 166] width 37 height 23
click at [470, 169] on icon at bounding box center [473, 166] width 7 height 7
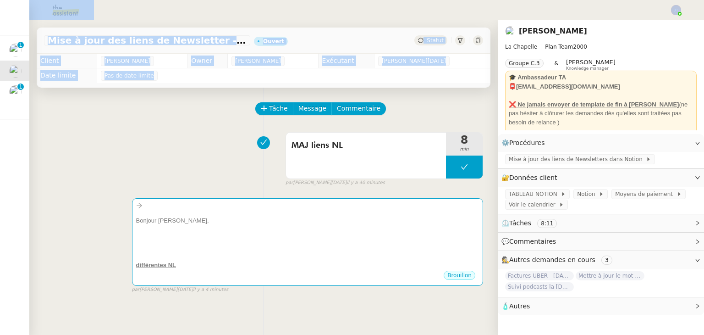
drag, startPoint x: 350, startPoint y: 8, endPoint x: 351, endPoint y: 93, distance: 85.3
click at [351, 93] on nz-layout "Mise à jour des liens de Newsletter - [DATE] dans Notion Ouvert Statut Client […" at bounding box center [352, 167] width 704 height 335
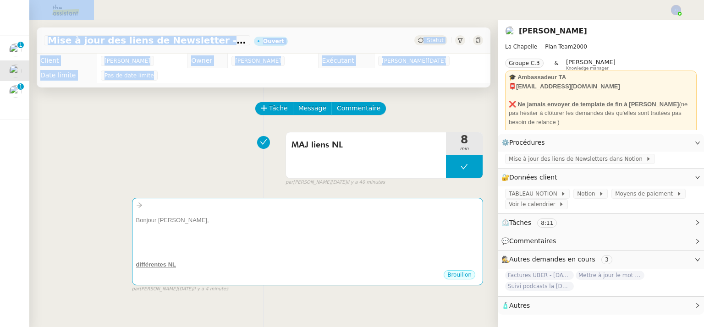
click at [351, 93] on div "Tâche Message Commentaire Veuillez patienter une erreur s'est produite 👌👌👌 mess…" at bounding box center [263, 251] width 469 height 327
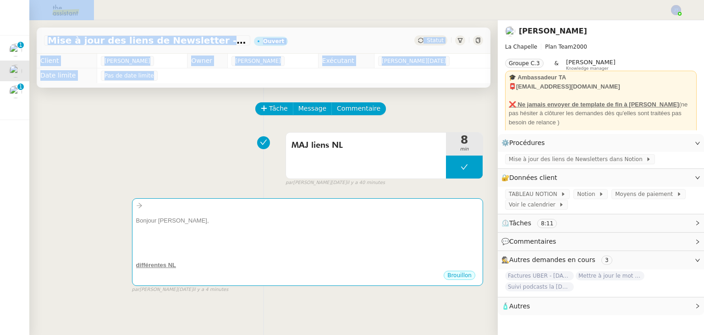
drag, startPoint x: 352, startPoint y: 6, endPoint x: 349, endPoint y: 90, distance: 84.4
click at [349, 90] on nz-layout "Mise à jour des liens de Newsletter - [DATE] dans Notion Ouvert Statut Client […" at bounding box center [352, 167] width 704 height 335
click at [349, 90] on div "Tâche Message Commentaire Veuillez patienter une erreur s'est produite 👌👌👌 mess…" at bounding box center [263, 255] width 469 height 335
drag, startPoint x: 349, startPoint y: 10, endPoint x: 349, endPoint y: 91, distance: 81.6
click at [349, 91] on nz-layout "Mise à jour des liens de Newsletter - [DATE] dans Notion Ouvert Statut Client […" at bounding box center [352, 167] width 704 height 335
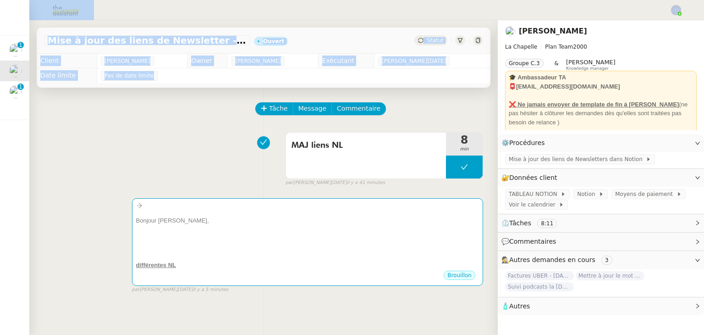
click at [349, 91] on div "Tâche Message Commentaire Veuillez patienter une erreur s'est produite 👌👌👌 mess…" at bounding box center [263, 255] width 469 height 335
drag, startPoint x: 352, startPoint y: 8, endPoint x: 349, endPoint y: 95, distance: 87.2
click at [349, 95] on nz-layout "Mise à jour des liens de Newsletter - [DATE] dans Notion Ouvert Statut Client […" at bounding box center [352, 167] width 704 height 335
click at [349, 94] on div "Tâche Message Commentaire Veuillez patienter une erreur s'est produite 👌👌👌 mess…" at bounding box center [263, 255] width 469 height 335
drag, startPoint x: 349, startPoint y: 6, endPoint x: 349, endPoint y: 96, distance: 89.9
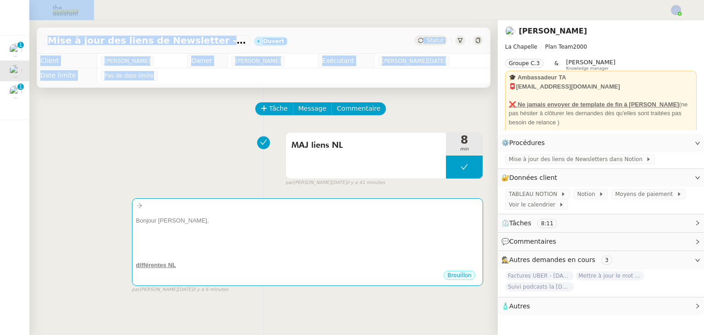
click at [349, 96] on nz-layout "Mise à jour des liens de Newsletter - [DATE] dans Notion Ouvert Statut Client […" at bounding box center [352, 167] width 704 height 335
click at [349, 91] on div "Tâche Message Commentaire Veuillez patienter une erreur s'est produite 👌👌👌 mess…" at bounding box center [263, 255] width 469 height 335
drag, startPoint x: 348, startPoint y: 4, endPoint x: 344, endPoint y: 92, distance: 88.6
click at [344, 92] on nz-layout "Mise à jour des liens de Newsletter - [DATE] dans Notion Ouvert Statut Client […" at bounding box center [352, 167] width 704 height 335
click at [344, 92] on div "Tâche Message Commentaire Veuillez patienter une erreur s'est produite 👌👌👌 mess…" at bounding box center [263, 255] width 469 height 335
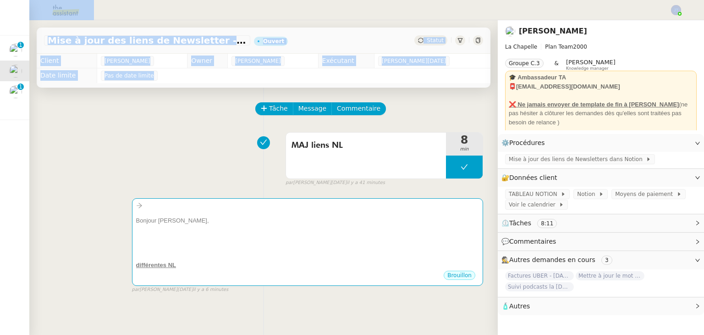
drag, startPoint x: 347, startPoint y: 10, endPoint x: 344, endPoint y: 93, distance: 83.1
click at [344, 93] on nz-layout "Mise à jour des liens de Newsletter - [DATE] dans Notion Ouvert Statut Client […" at bounding box center [352, 167] width 704 height 335
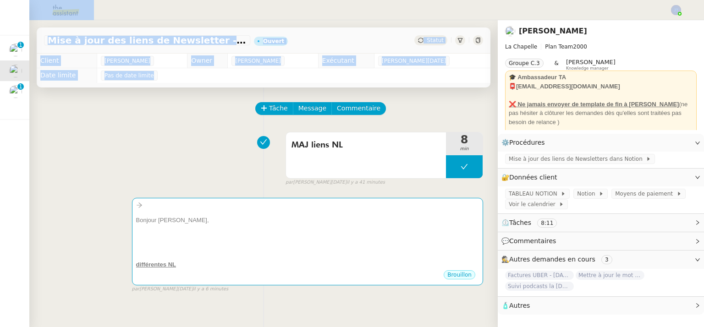
click at [344, 93] on div "Tâche Message Commentaire Veuillez patienter une erreur s'est produite 👌👌👌 mess…" at bounding box center [263, 251] width 469 height 327
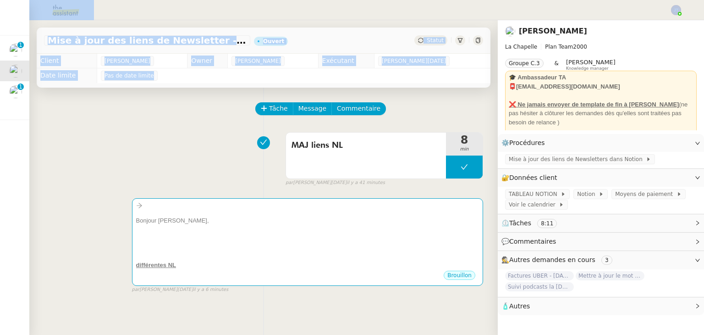
drag, startPoint x: 349, startPoint y: 6, endPoint x: 345, endPoint y: 95, distance: 88.6
click at [345, 95] on nz-layout "Mise à jour des liens de Newsletter - [DATE] dans Notion Ouvert Statut Client […" at bounding box center [352, 167] width 704 height 335
click at [345, 6] on div at bounding box center [352, 10] width 659 height 20
drag, startPoint x: 345, startPoint y: 6, endPoint x: 343, endPoint y: 96, distance: 90.4
click at [343, 99] on nz-layout "Mise à jour des liens de Newsletter - [DATE] dans Notion Ouvert Statut Client […" at bounding box center [352, 167] width 704 height 335
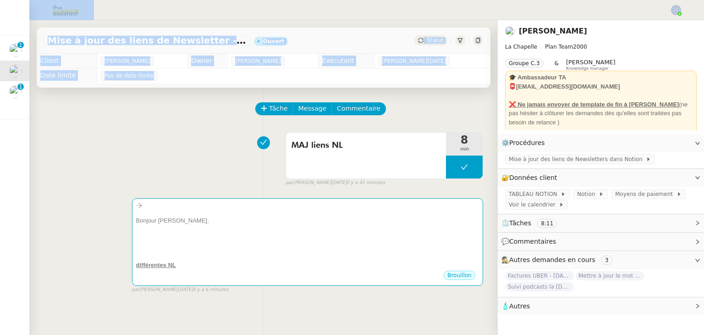
click at [343, 96] on div "Tâche Message Commentaire Veuillez patienter une erreur s'est produite 👌👌👌 mess…" at bounding box center [263, 255] width 469 height 335
drag, startPoint x: 349, startPoint y: 6, endPoint x: 346, endPoint y: 93, distance: 86.7
click at [346, 93] on nz-layout "Mise à jour des liens de Newsletter - [DATE] dans Notion Ouvert Statut Client […" at bounding box center [352, 167] width 704 height 335
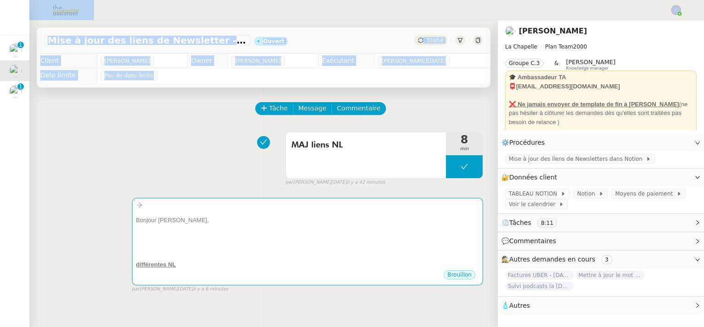
click at [346, 92] on div "Tâche Message Commentaire Veuillez patienter une erreur s'est produite 👌👌👌 mess…" at bounding box center [263, 251] width 469 height 327
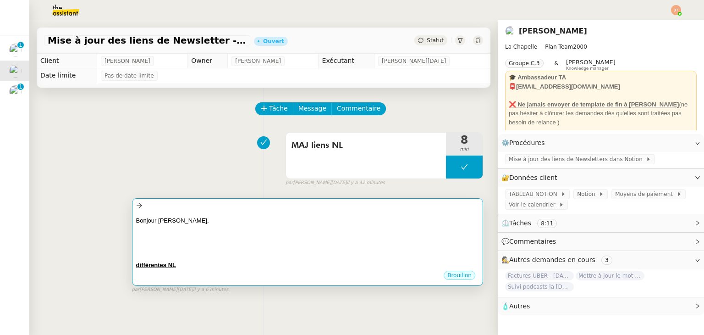
click at [209, 221] on div "Bonjour [PERSON_NAME]," at bounding box center [307, 220] width 343 height 9
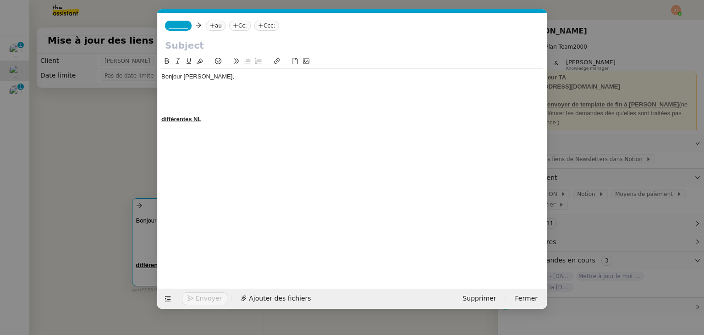
scroll to position [0, 19]
click at [183, 89] on div at bounding box center [352, 93] width 382 height 8
click at [281, 94] on div "J'ai tenté de traiter cette demande ce jour mais aucunes Newsletters" at bounding box center [352, 93] width 382 height 8
click at [0, 0] on lt-span ", mais" at bounding box center [0, 0] width 0 height 0
click at [346, 94] on div "J'ai tenté de traiter cette demande ce jour, mais aucunes Newsletters" at bounding box center [352, 93] width 382 height 8
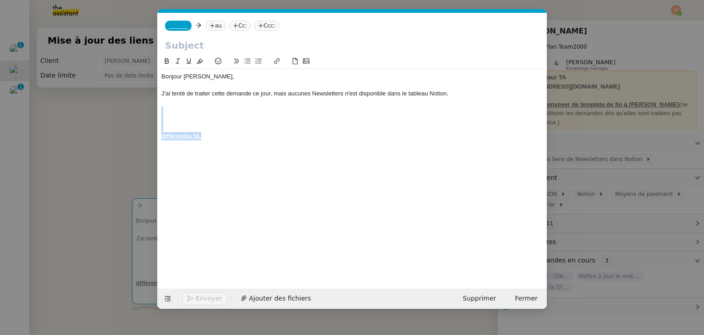
drag, startPoint x: 237, startPoint y: 143, endPoint x: 169, endPoint y: 113, distance: 73.7
click at [169, 113] on div "Bonjour [PERSON_NAME], J'ai tenté de traiter cette demande ce jour, mais aucune…" at bounding box center [352, 106] width 382 height 75
click at [98, 113] on nz-modal-container "Service TA - VOYAGE - PROPOSITION GLOBALE A utiliser dans le cadre de propositi…" at bounding box center [352, 167] width 704 height 335
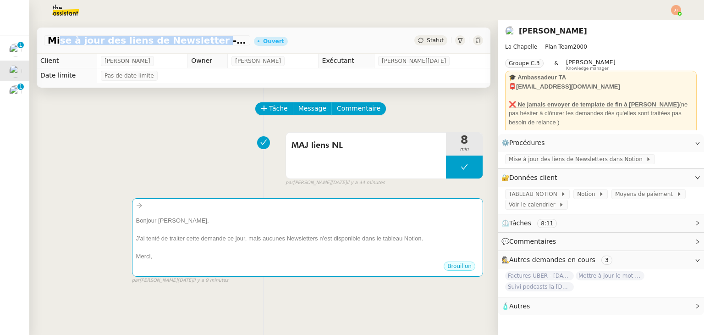
drag, startPoint x: 48, startPoint y: 40, endPoint x: 192, endPoint y: 39, distance: 143.6
click at [192, 39] on span "Mise à jour des liens de Newsletter - [DATE] dans Notion" at bounding box center [147, 40] width 199 height 9
copy span "Mise à jour des liens de Newsletter"
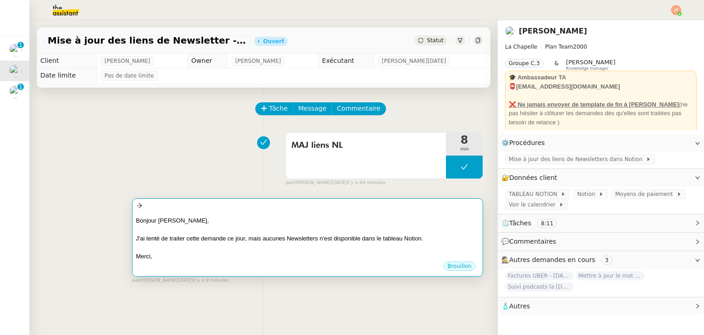
click at [271, 215] on div "Bonjour [PERSON_NAME], J'ai tenté de traiter cette demande ce jour, mais aucune…" at bounding box center [307, 236] width 343 height 50
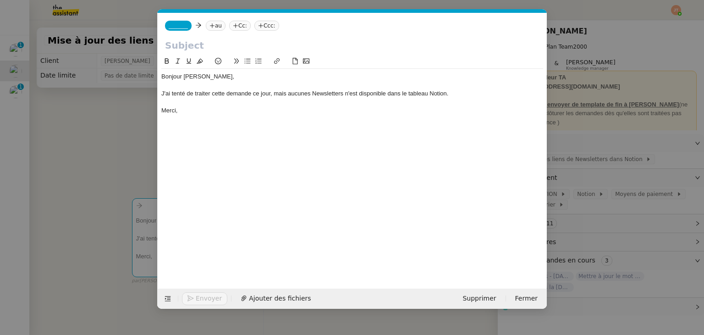
click at [205, 43] on input "text" at bounding box center [352, 46] width 375 height 14
paste input "Mise à jour des liens de Newsletter"
type input "Mise à jour des liens de Newsletter"
click at [216, 28] on nz-tag "au" at bounding box center [216, 26] width 20 height 10
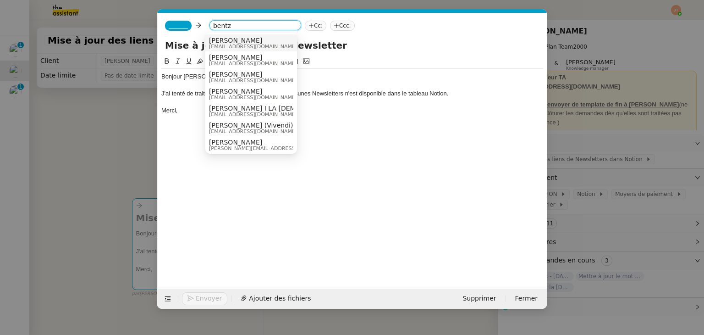
type input "bentz"
click at [227, 46] on span "[EMAIL_ADDRESS][DOMAIN_NAME]" at bounding box center [253, 46] width 88 height 5
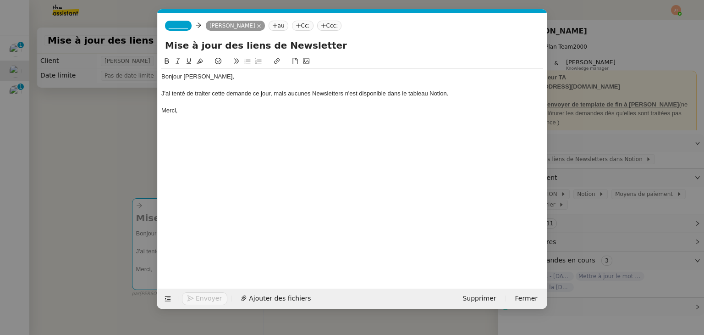
click at [174, 24] on span "_______" at bounding box center [178, 25] width 19 height 6
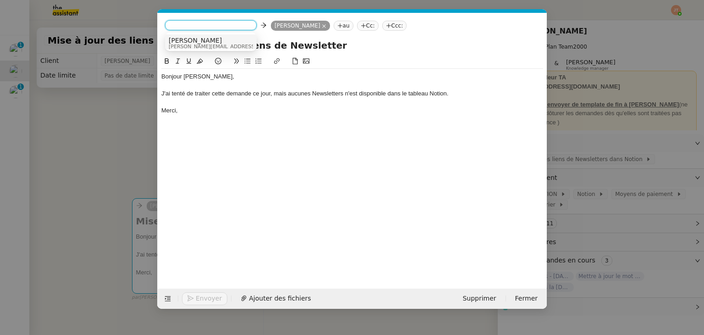
click at [185, 42] on span "[PERSON_NAME]" at bounding box center [234, 40] width 130 height 7
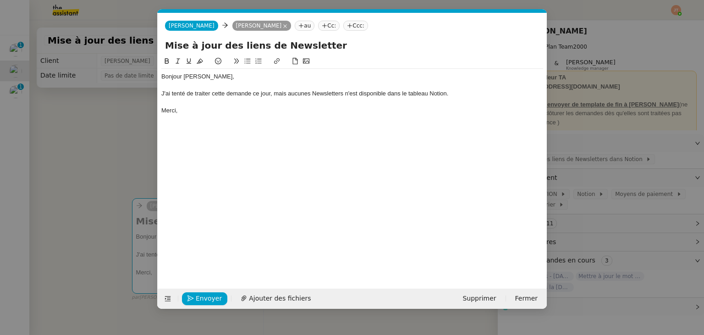
click at [191, 113] on div "Merci," at bounding box center [352, 110] width 382 height 8
click at [146, 136] on nz-modal-container "Service TA - VOYAGE - PROPOSITION GLOBALE A utiliser dans le cadre de propositi…" at bounding box center [352, 167] width 704 height 335
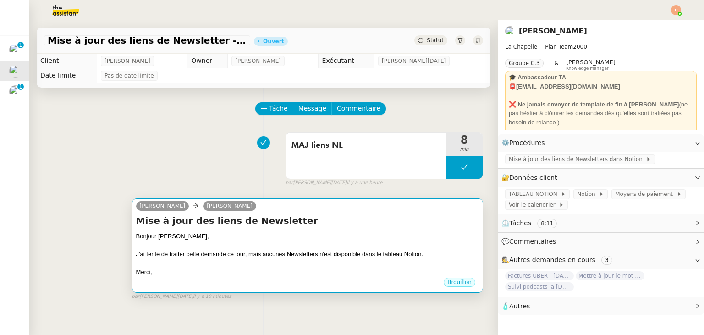
click at [221, 253] on div "J'ai tenté de traiter cette demande ce jour, mais aucunes Newsletters n'est dis…" at bounding box center [307, 254] width 343 height 9
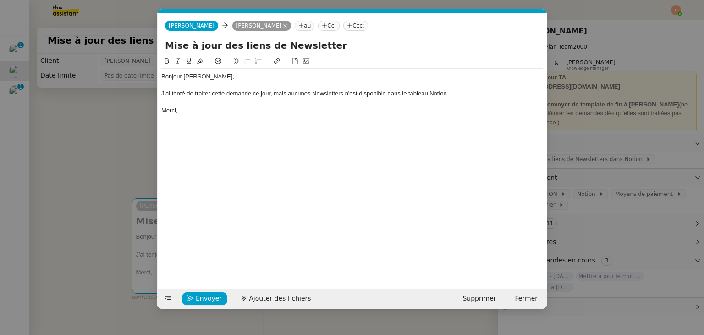
click at [78, 134] on nz-modal-container "Service TA - VOYAGE - PROPOSITION GLOBALE A utiliser dans le cadre de propositi…" at bounding box center [352, 167] width 704 height 335
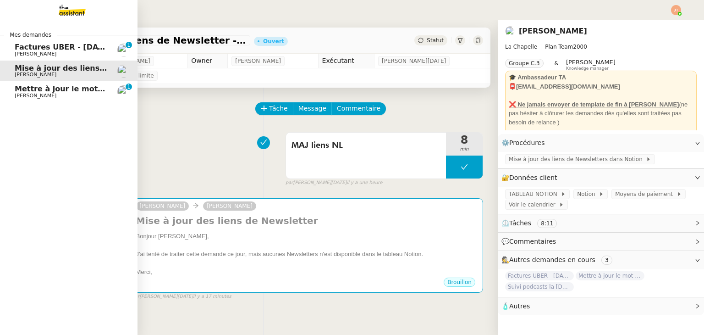
click at [42, 91] on span "Mettre à jour le mot de passe SNCF" at bounding box center [88, 88] width 147 height 9
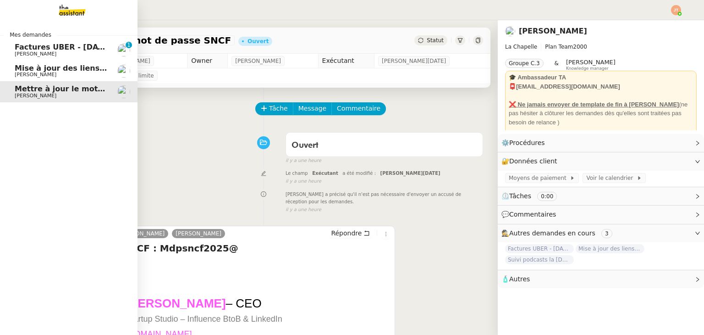
click at [50, 45] on span "Factures UBER - [DATE]" at bounding box center [63, 47] width 96 height 9
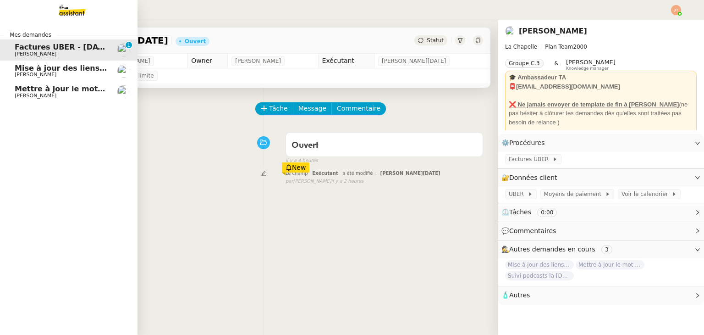
click at [44, 70] on span "Mise à jour des liens de Newsletter - [DATE] dans Notion" at bounding box center [132, 68] width 234 height 9
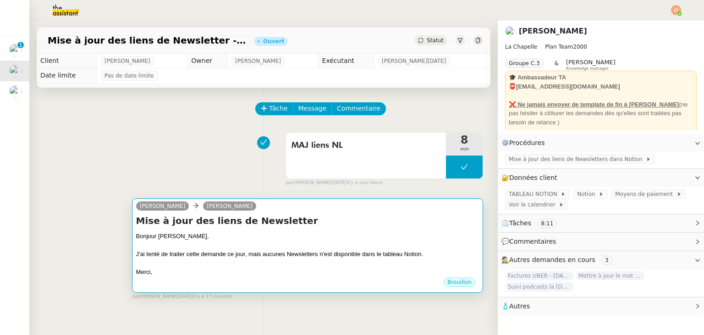
click at [277, 252] on div "J'ai tenté de traiter cette demande ce jour, mais aucunes Newsletters n'est dis…" at bounding box center [307, 254] width 343 height 9
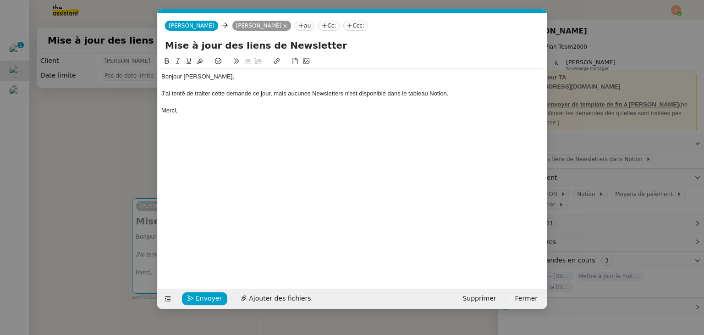
scroll to position [0, 19]
click at [310, 93] on div "J'ai tenté de traiter cette demande ce jour, mais aucunes Newsletters n'est dis…" at bounding box center [352, 93] width 382 height 8
click at [341, 91] on div "J'ai tenté de traiter cette demande ce jour, mais aucune Newsletters n'est disp…" at bounding box center [352, 93] width 382 height 8
click at [453, 95] on div "J'ai tenté de traiter cette demande ce jour, mais aucune Newsletter n'est dispo…" at bounding box center [352, 93] width 382 height 8
click at [262, 117] on div at bounding box center [352, 119] width 382 height 8
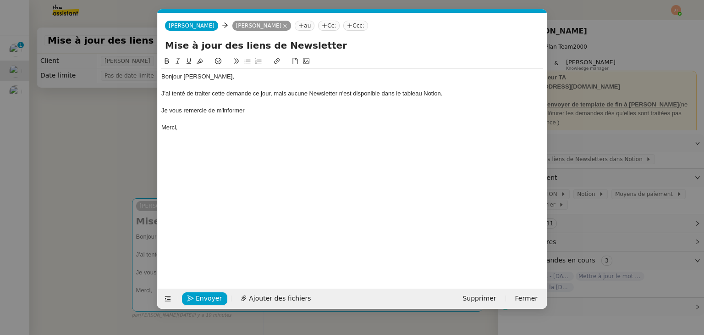
click at [258, 105] on div at bounding box center [352, 102] width 382 height 8
click at [255, 111] on div "Je vous remercie de m'informer" at bounding box center [352, 110] width 382 height 8
click at [268, 111] on div "Je vous remercie de m'informer que" at bounding box center [352, 110] width 382 height 8
click at [249, 122] on div at bounding box center [352, 119] width 382 height 8
click at [196, 299] on span "Envoyer" at bounding box center [209, 298] width 26 height 11
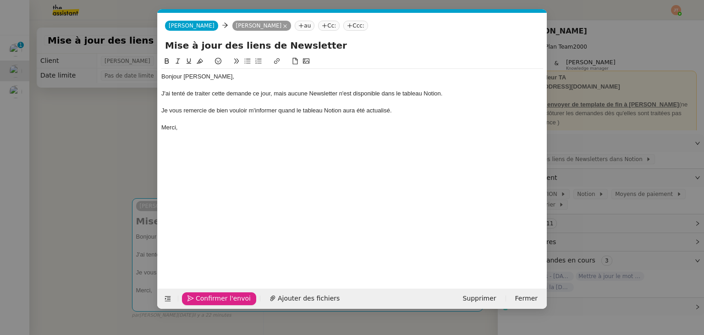
click at [196, 299] on span "Confirmer l'envoi" at bounding box center [223, 298] width 55 height 11
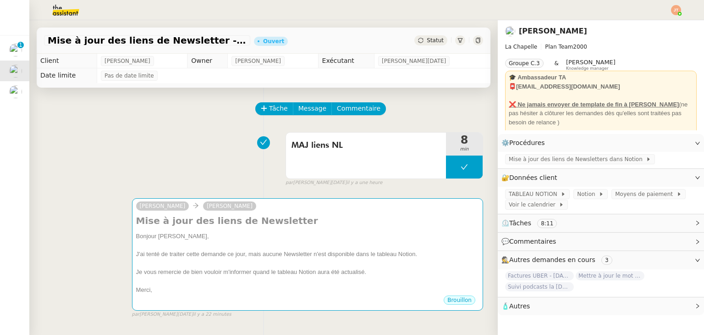
click at [427, 38] on span "Statut" at bounding box center [435, 40] width 17 height 6
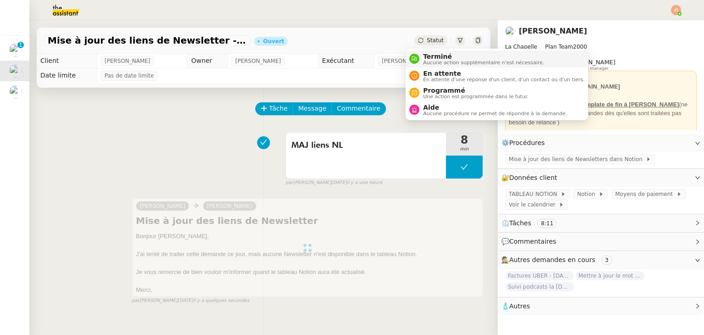
click at [430, 54] on span "Terminé" at bounding box center [483, 56] width 121 height 7
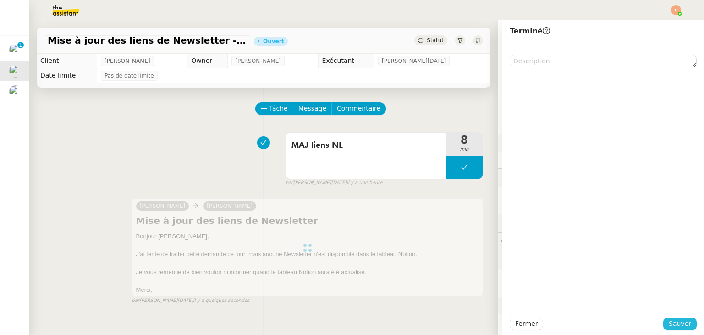
click at [681, 322] on span "Sauver" at bounding box center [680, 323] width 22 height 11
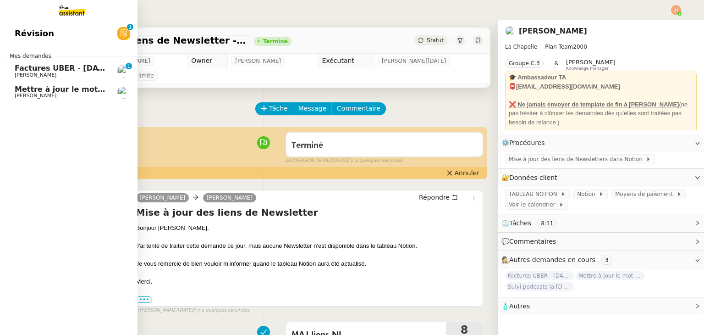
click at [29, 90] on span "Mettre à jour le mot de passe SNCF" at bounding box center [88, 89] width 147 height 9
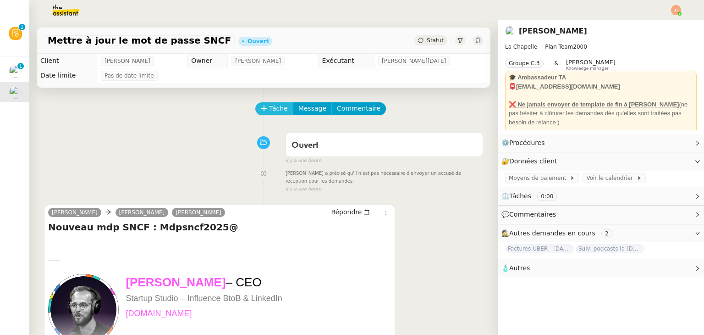
click at [269, 113] on span "Tâche" at bounding box center [278, 108] width 19 height 11
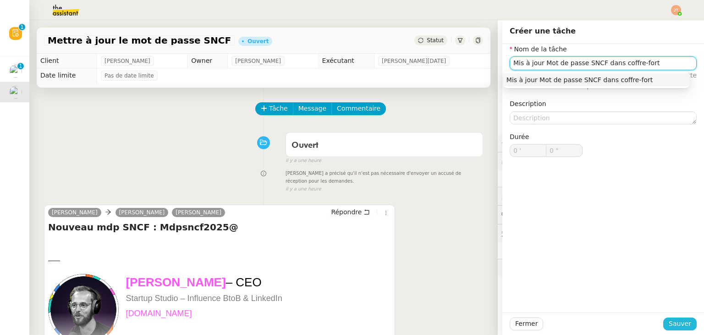
type input "Mis à jour Mot de passe SNCF dans coffre-fort"
click at [669, 325] on span "Sauver" at bounding box center [680, 323] width 22 height 11
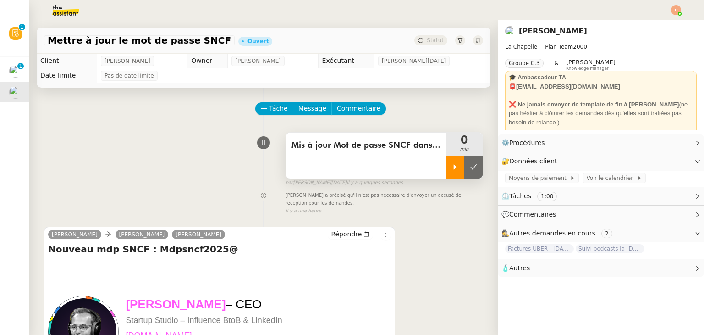
click at [452, 168] on icon at bounding box center [455, 166] width 7 height 7
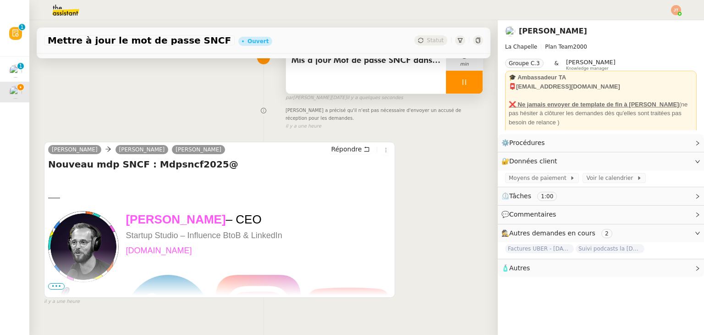
scroll to position [92, 0]
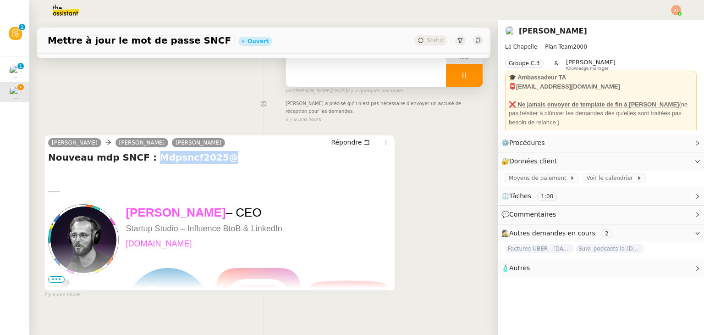
drag, startPoint x: 203, startPoint y: 158, endPoint x: 141, endPoint y: 158, distance: 61.5
click at [141, 158] on h4 "Nouveau mdp SNCF : Mdpsncf2025@" at bounding box center [219, 157] width 343 height 13
copy h4 "Mdpsncf2025@"
click at [662, 164] on link "Modifier" at bounding box center [673, 161] width 26 height 11
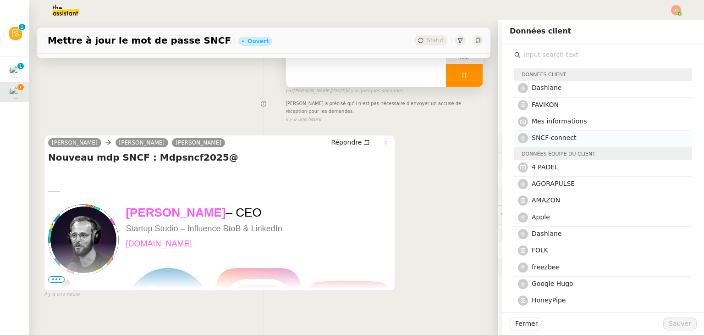
click at [543, 140] on span "SNCF connect" at bounding box center [554, 137] width 44 height 7
click at [677, 321] on span "Sauver" at bounding box center [680, 323] width 22 height 11
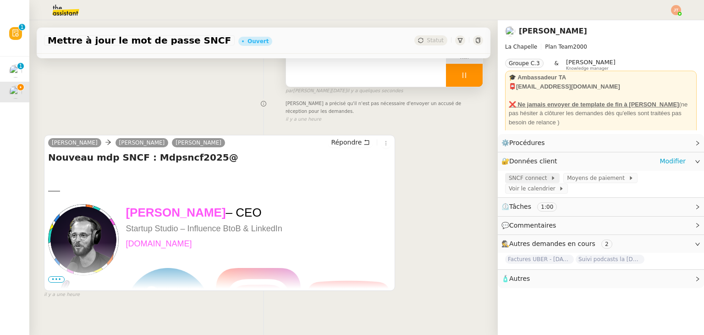
click at [524, 176] on span "SNCF connect" at bounding box center [530, 177] width 42 height 9
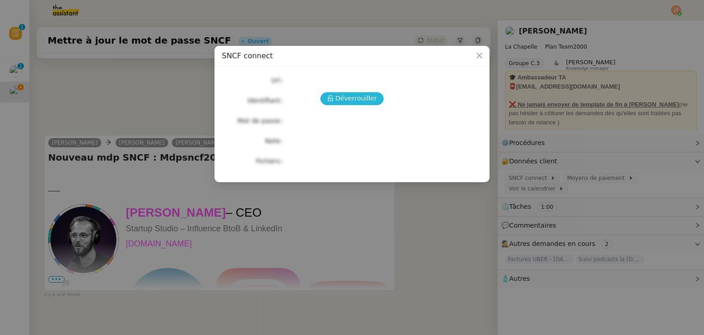
click at [357, 100] on span "Déverrouiller" at bounding box center [357, 98] width 42 height 11
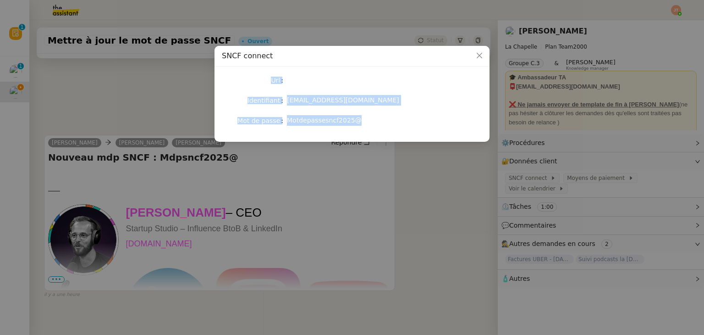
drag, startPoint x: 266, startPoint y: 78, endPoint x: 396, endPoint y: 121, distance: 137.6
click at [396, 121] on div "Url Identifiant [EMAIL_ADDRESS][DOMAIN_NAME] Mot de passe [SECURITY_DATA]" at bounding box center [352, 100] width 261 height 53
copy div "Url Identifiant [EMAIL_ADDRESS][DOMAIN_NAME] Mot de passe [SECURITY_DATA]"
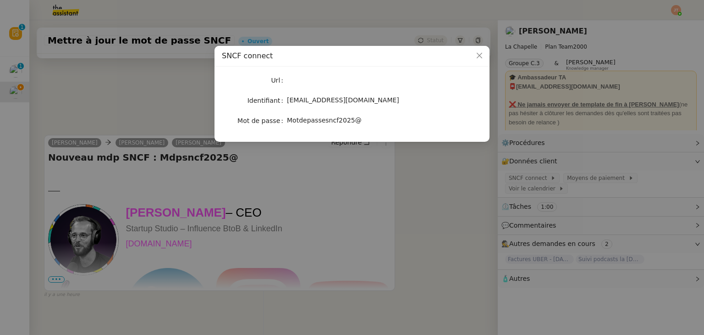
click at [170, 87] on nz-modal-container "SNCF connect Url Identifiant [EMAIL_ADDRESS][DOMAIN_NAME] Mot de passe [SECURIT…" at bounding box center [352, 167] width 704 height 335
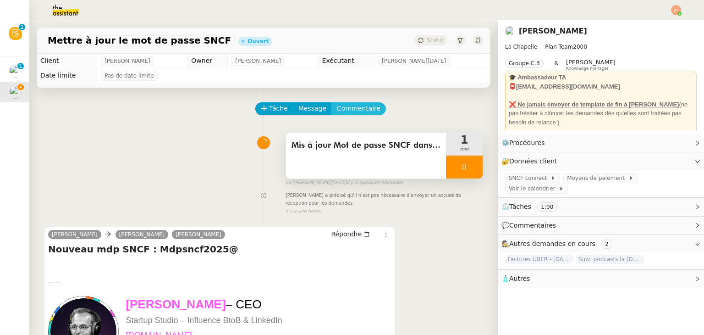
click at [345, 107] on span "Commentaire" at bounding box center [359, 108] width 44 height 11
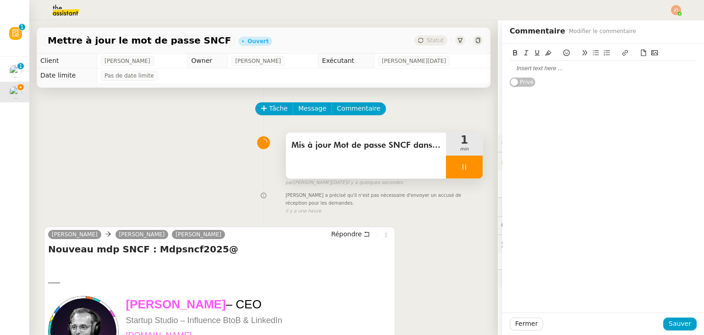
click at [520, 70] on div at bounding box center [603, 68] width 187 height 8
click at [510, 94] on div "[EMAIL_ADDRESS][DOMAIN_NAME]" at bounding box center [603, 94] width 187 height 8
click at [510, 100] on div "Motdepassesncf2025@" at bounding box center [603, 102] width 187 height 8
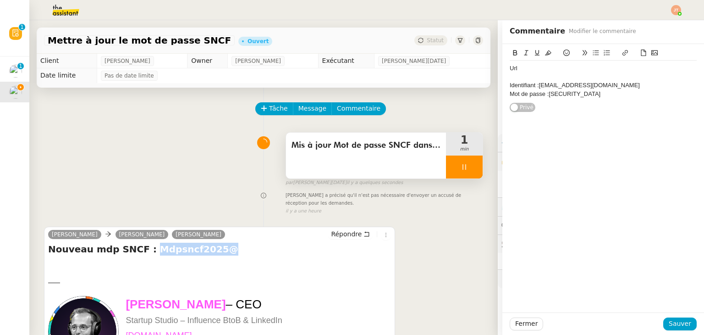
drag, startPoint x: 202, startPoint y: 251, endPoint x: 142, endPoint y: 250, distance: 59.6
click at [142, 250] on h4 "Nouveau mdp SNCF : Mdpsncf2025@" at bounding box center [219, 249] width 343 height 13
copy h4 "Mdpsncf2025@"
drag, startPoint x: 607, startPoint y: 94, endPoint x: 543, endPoint y: 94, distance: 63.8
click at [543, 94] on div "Mot de passe :[SECURITY_DATA]" at bounding box center [603, 94] width 187 height 8
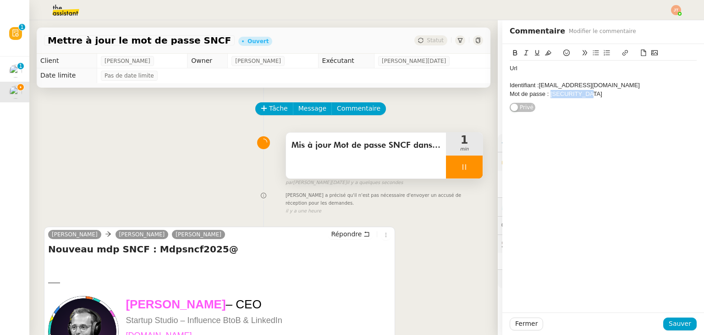
drag, startPoint x: 586, startPoint y: 92, endPoint x: 544, endPoint y: 93, distance: 41.3
click at [544, 93] on div "Mot de passe : [SECURITY_DATA]" at bounding box center [603, 94] width 187 height 8
click at [545, 54] on icon at bounding box center [548, 53] width 6 height 6
click at [675, 326] on span "Sauver" at bounding box center [680, 323] width 22 height 11
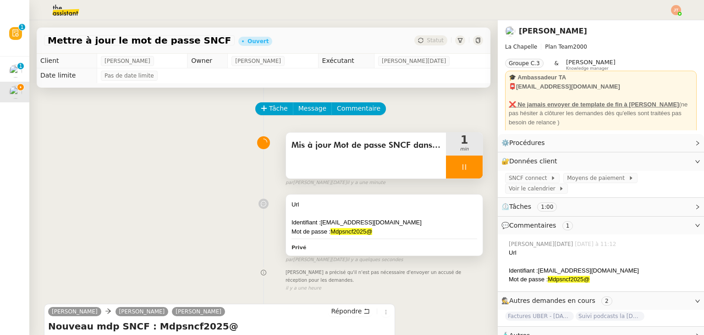
click at [415, 207] on div "Url" at bounding box center [385, 204] width 186 height 9
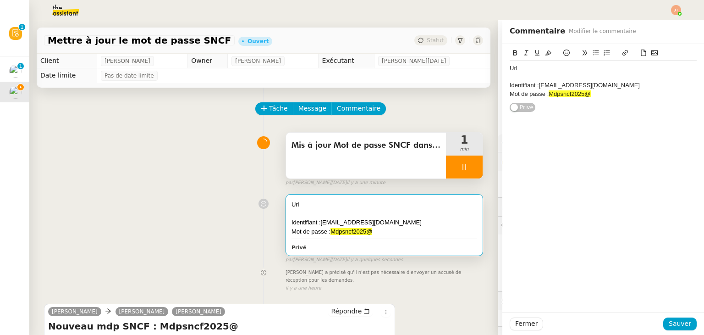
click at [525, 73] on div at bounding box center [603, 77] width 187 height 8
click at [524, 69] on div "Url" at bounding box center [603, 68] width 187 height 8
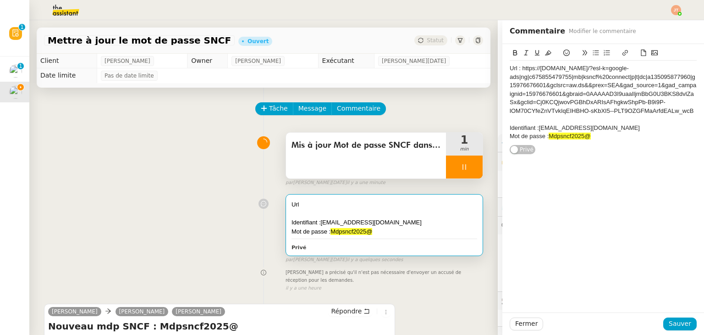
drag, startPoint x: 690, startPoint y: 111, endPoint x: 501, endPoint y: 71, distance: 192.8
click at [503, 71] on div "Url : https://[DOMAIN_NAME]/?esl-k=google-ads|ng|c675855479755|mb|ksncf%20conne…" at bounding box center [604, 99] width 202 height 111
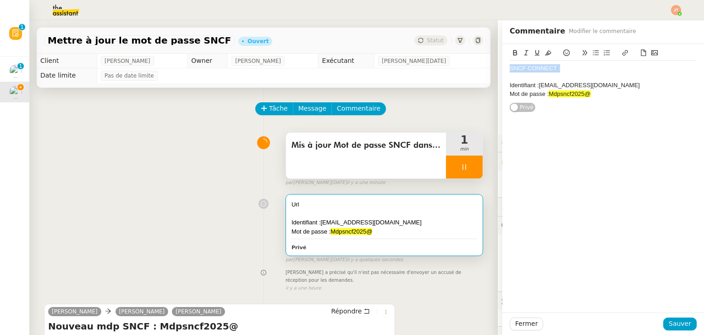
drag, startPoint x: 567, startPoint y: 69, endPoint x: 497, endPoint y: 69, distance: 70.2
click at [503, 69] on div "SNCF CONNECT : Identifiant :[EMAIL_ADDRESS][DOMAIN_NAME] Mot de passe : Mdpsncf…" at bounding box center [604, 78] width 202 height 68
click at [510, 52] on button at bounding box center [515, 53] width 11 height 11
click at [599, 98] on div "Mot de passe : Mdpsncf2025@" at bounding box center [603, 94] width 187 height 8
click at [671, 324] on span "Sauver" at bounding box center [680, 323] width 22 height 11
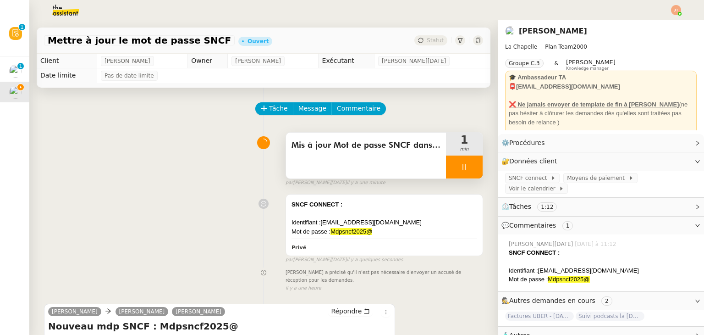
click at [446, 166] on div at bounding box center [464, 166] width 37 height 23
click at [466, 166] on button at bounding box center [474, 166] width 18 height 23
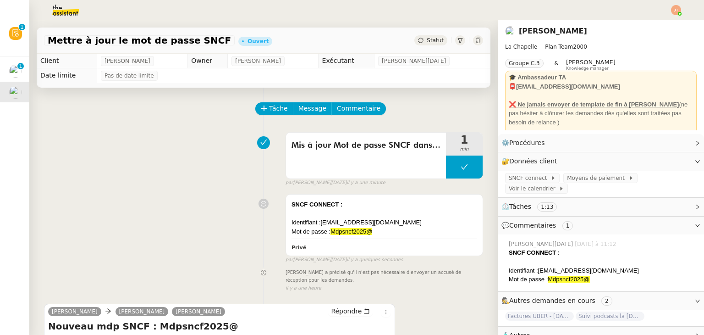
click at [416, 43] on div "Statut" at bounding box center [431, 40] width 33 height 10
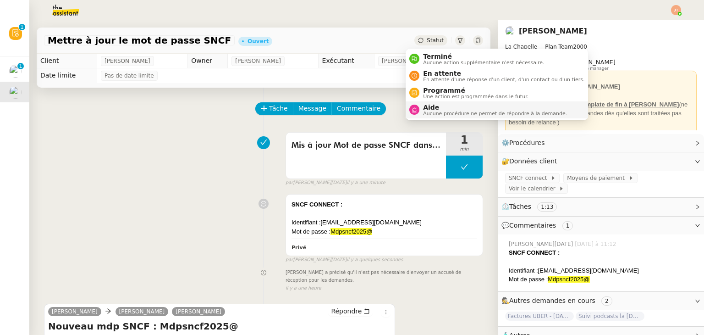
click at [433, 111] on span "Aucune procédure ne permet de répondre à la demande." at bounding box center [495, 113] width 144 height 5
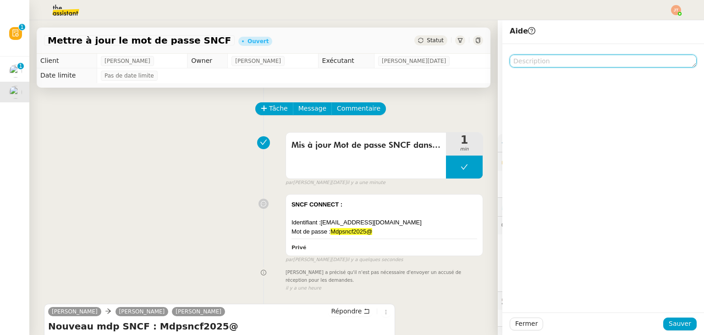
click at [540, 61] on textarea at bounding box center [603, 61] width 187 height 13
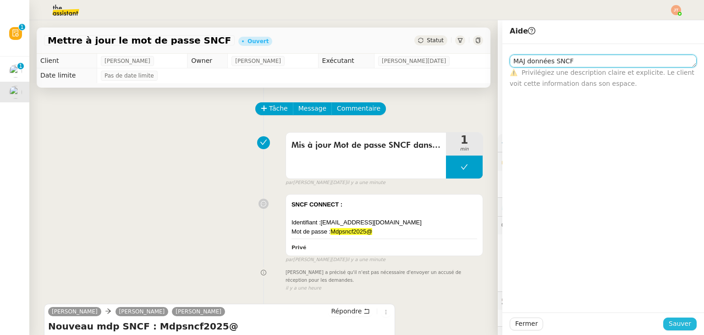
type textarea "MAJ données SNCF"
click at [669, 324] on span "Sauver" at bounding box center [680, 323] width 22 height 11
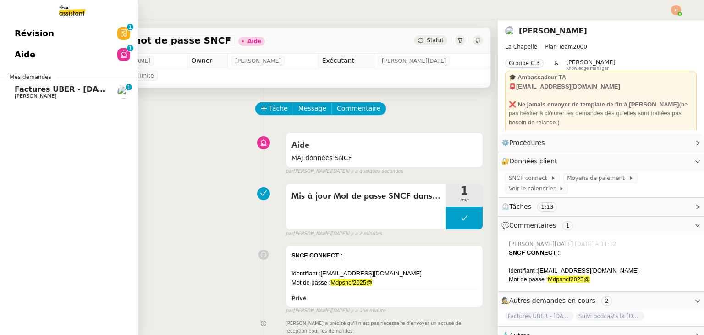
click at [47, 95] on span "[PERSON_NAME]" at bounding box center [61, 97] width 93 height 6
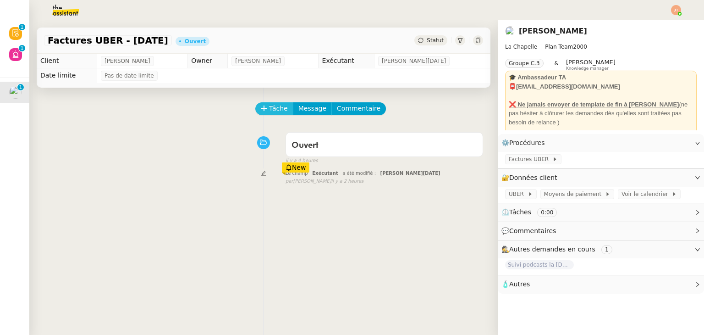
click at [269, 113] on span "Tâche" at bounding box center [278, 108] width 19 height 11
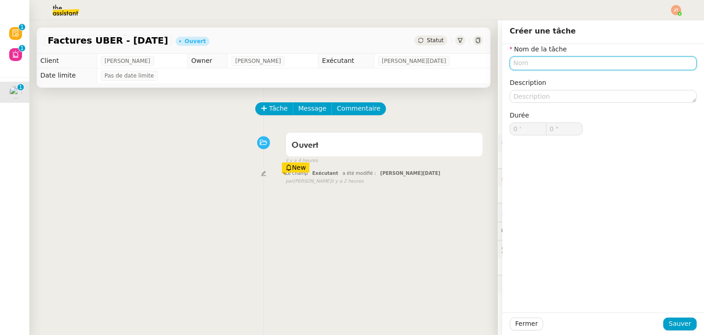
click at [521, 64] on input "text" at bounding box center [603, 62] width 187 height 13
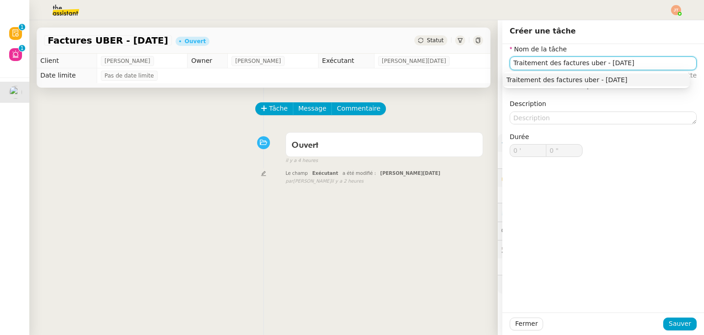
type input "Traitement des factures uber - [DATE]"
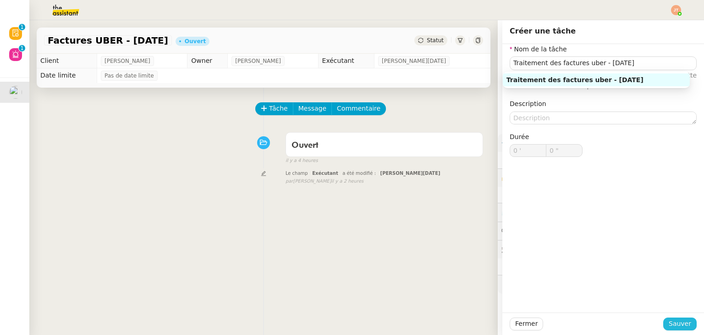
click at [679, 326] on span "Sauver" at bounding box center [680, 323] width 22 height 11
